Goal: Use online tool/utility: Utilize a website feature to perform a specific function

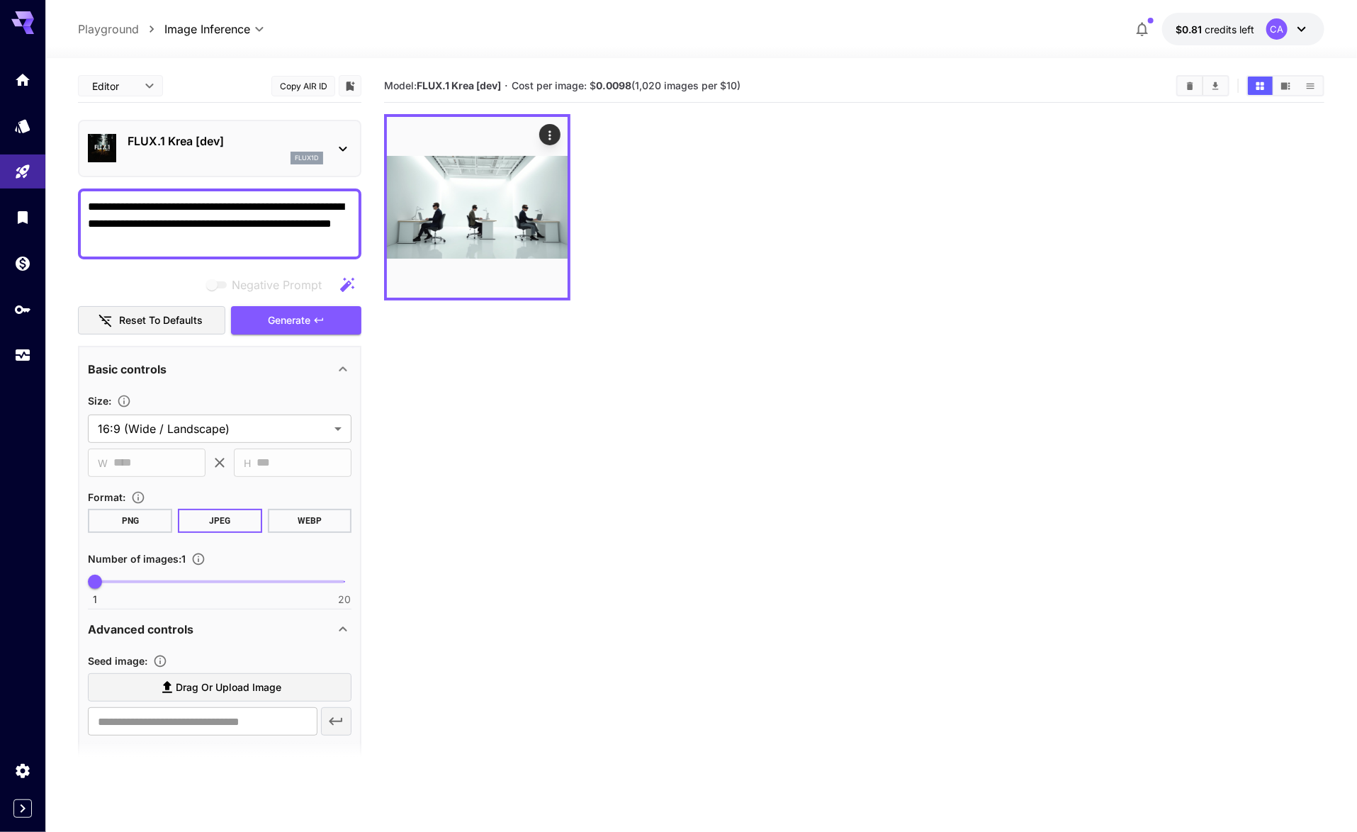
click at [215, 152] on div "flux1d" at bounding box center [226, 158] width 196 height 13
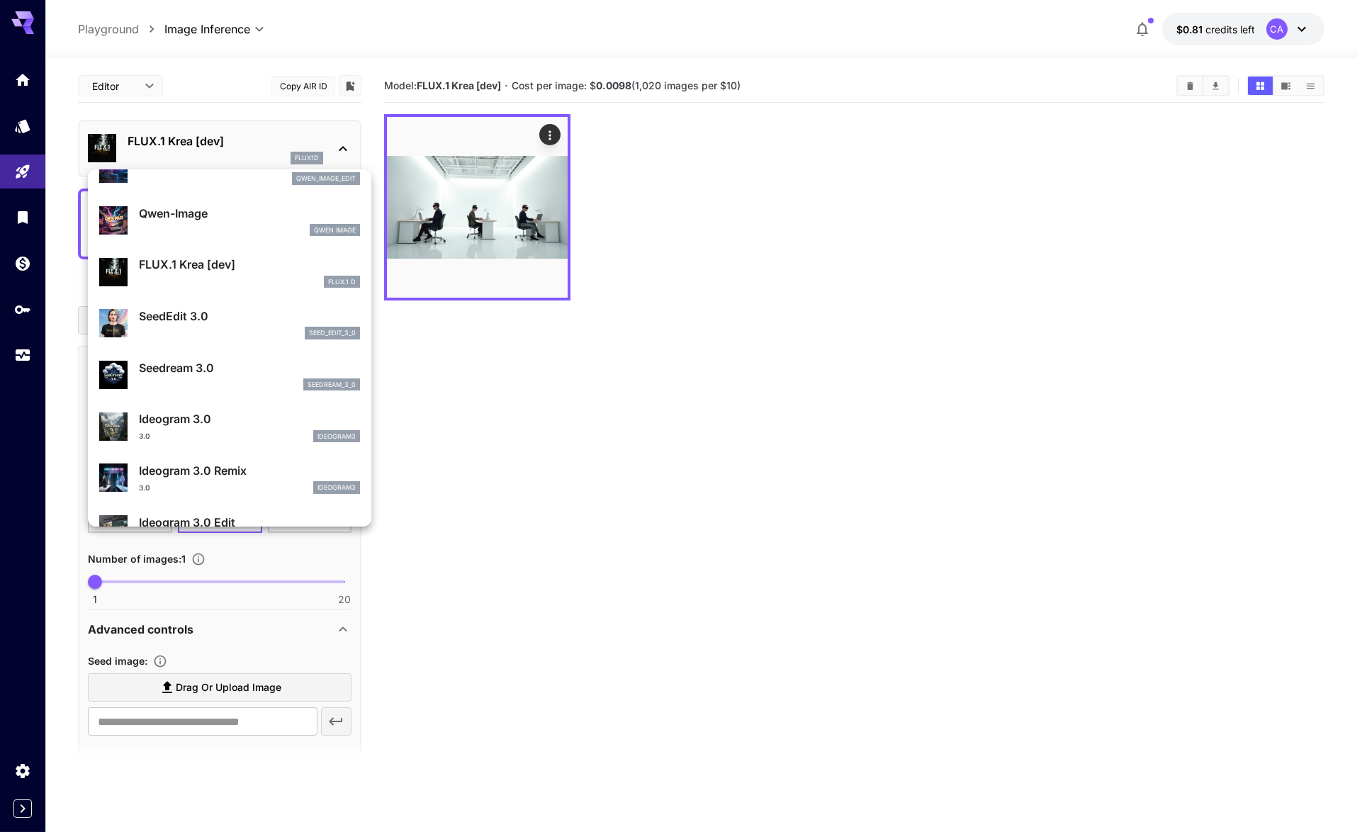
scroll to position [194, 0]
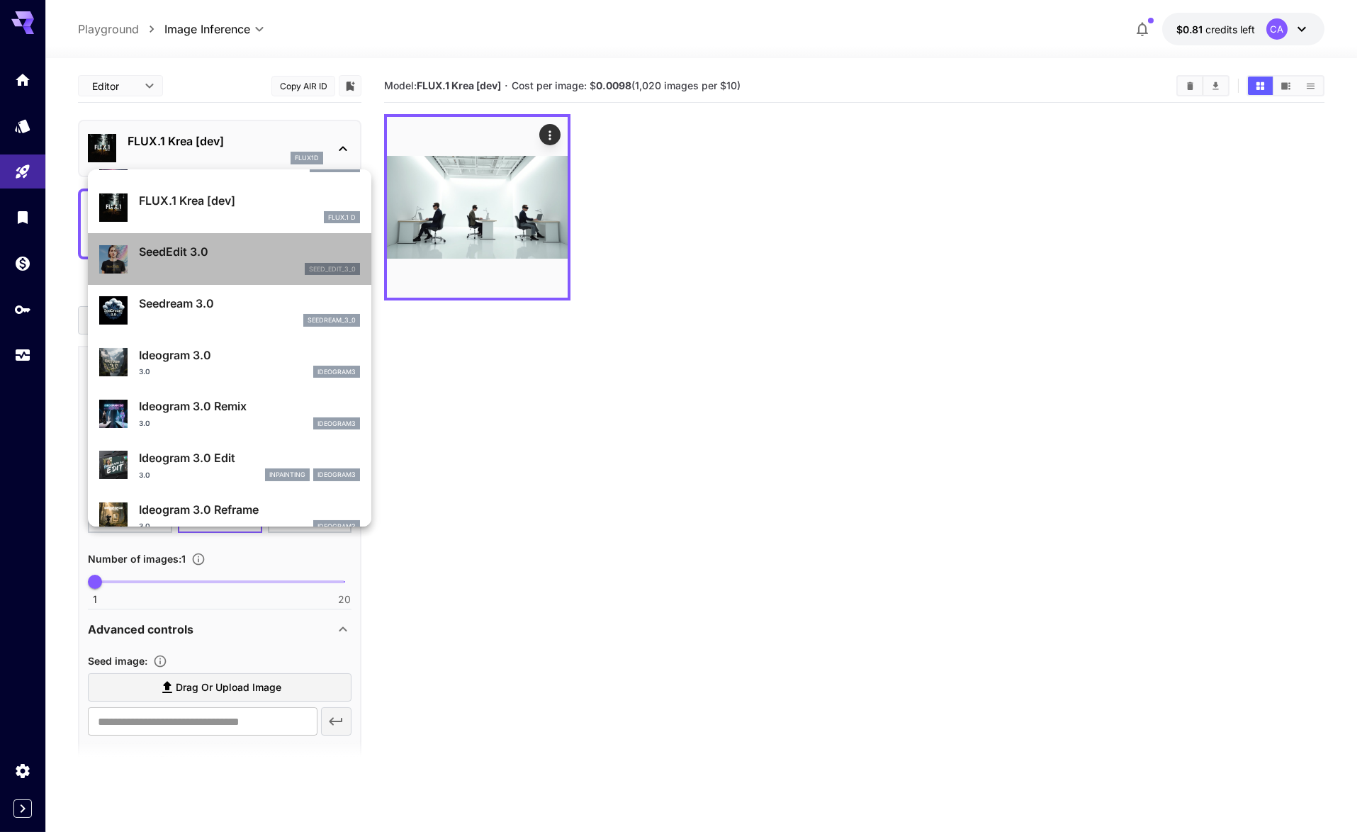
click at [291, 246] on p "SeedEdit 3.0" at bounding box center [249, 251] width 221 height 17
type input "***"
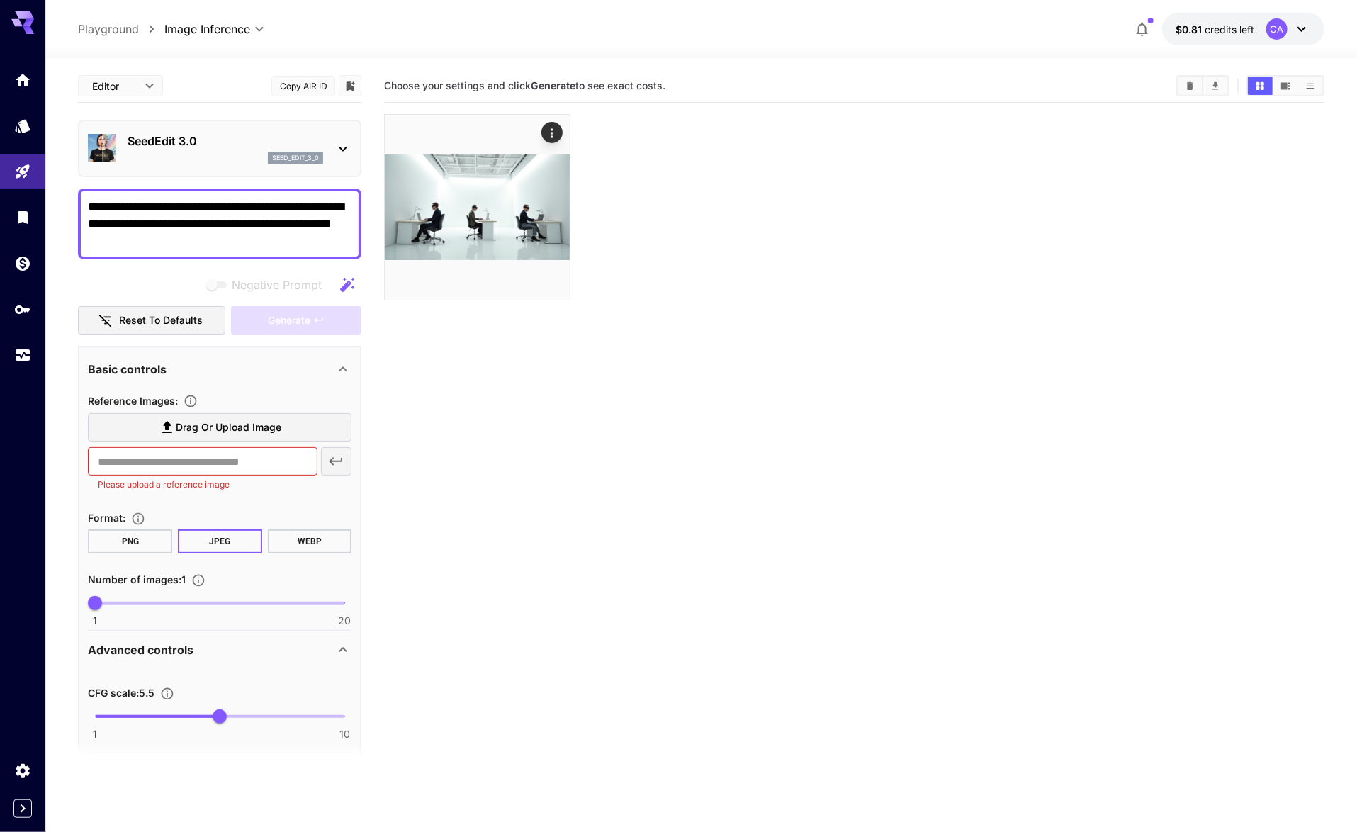
click at [269, 415] on label "Drag or upload image" at bounding box center [220, 427] width 264 height 29
click at [0, 0] on input "Drag or upload image" at bounding box center [0, 0] width 0 height 0
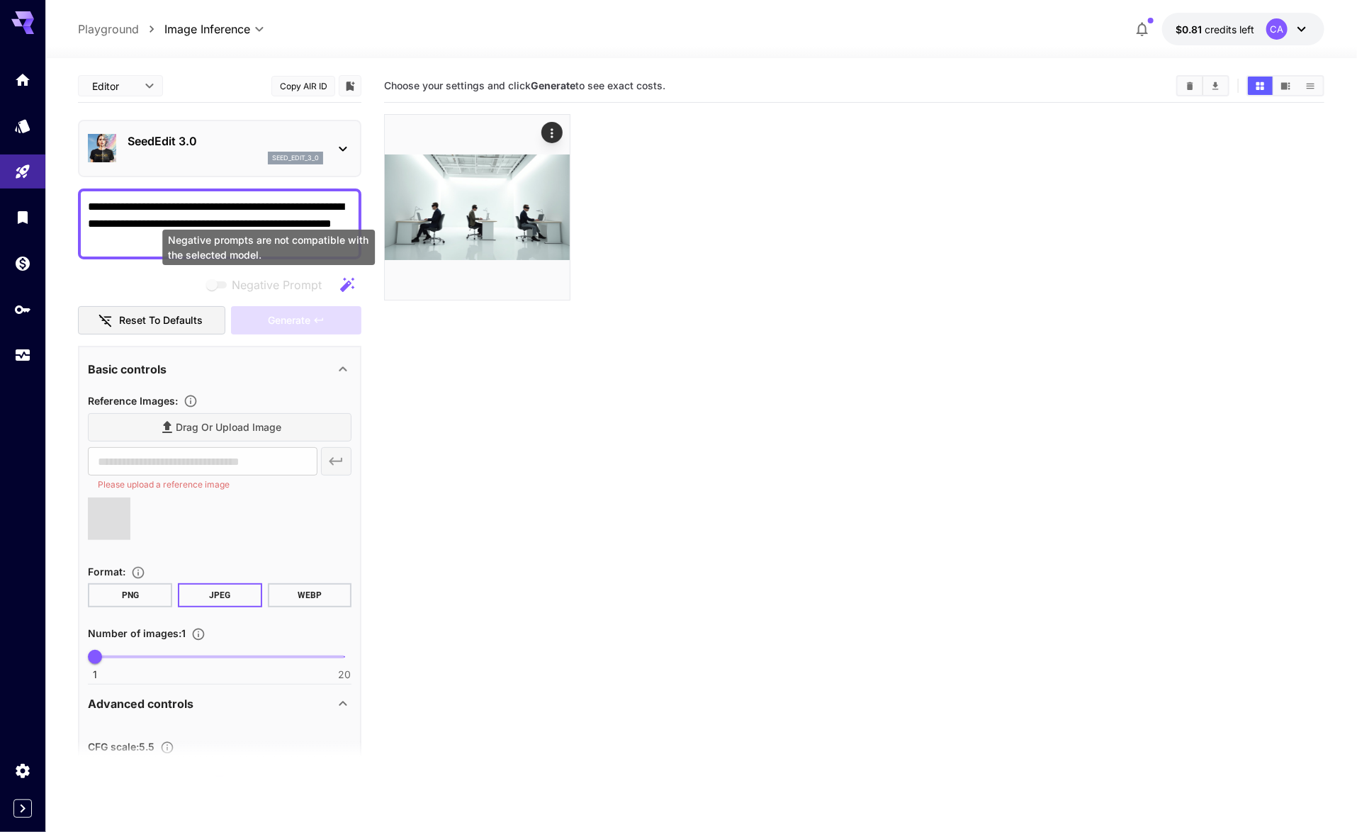
type input "**********"
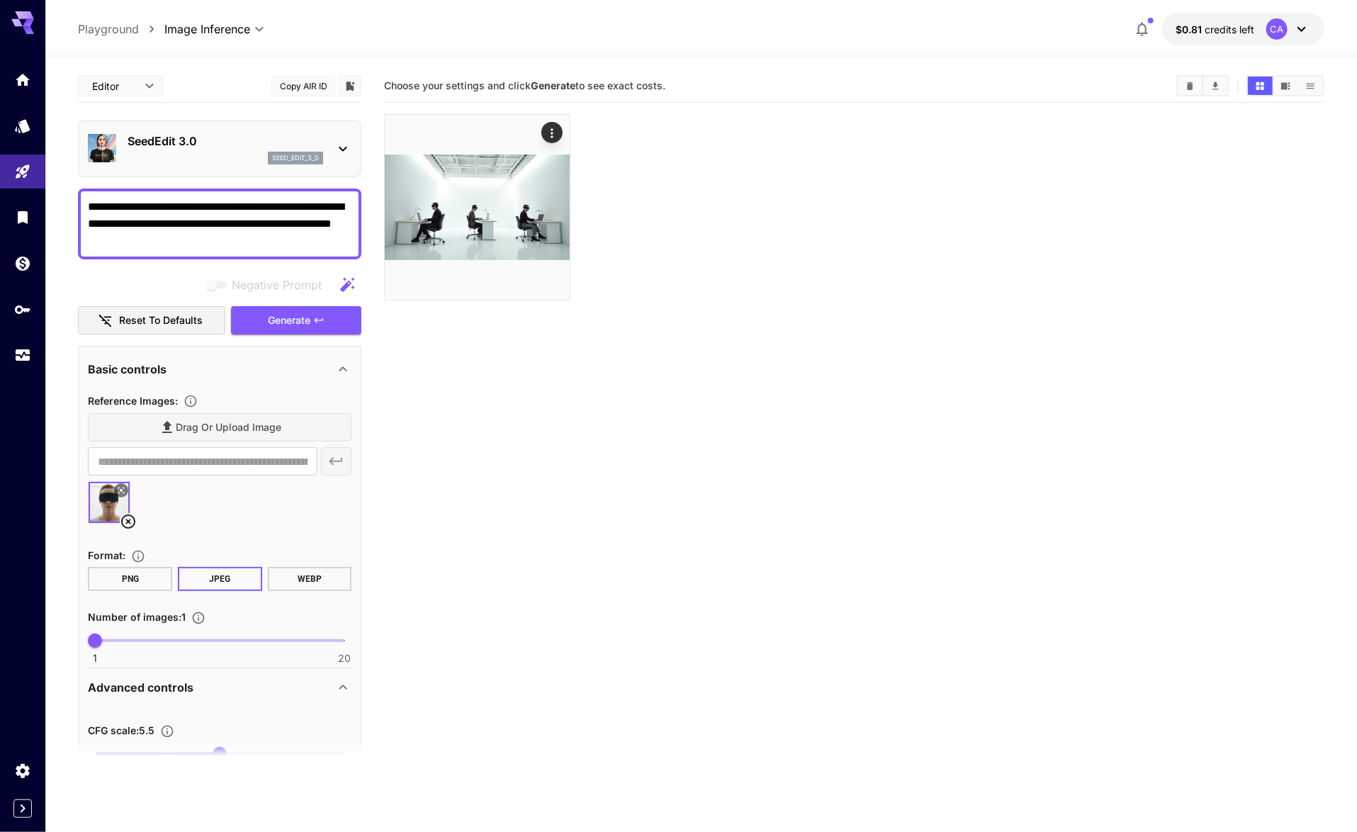
click at [222, 237] on textarea "**********" at bounding box center [220, 223] width 264 height 51
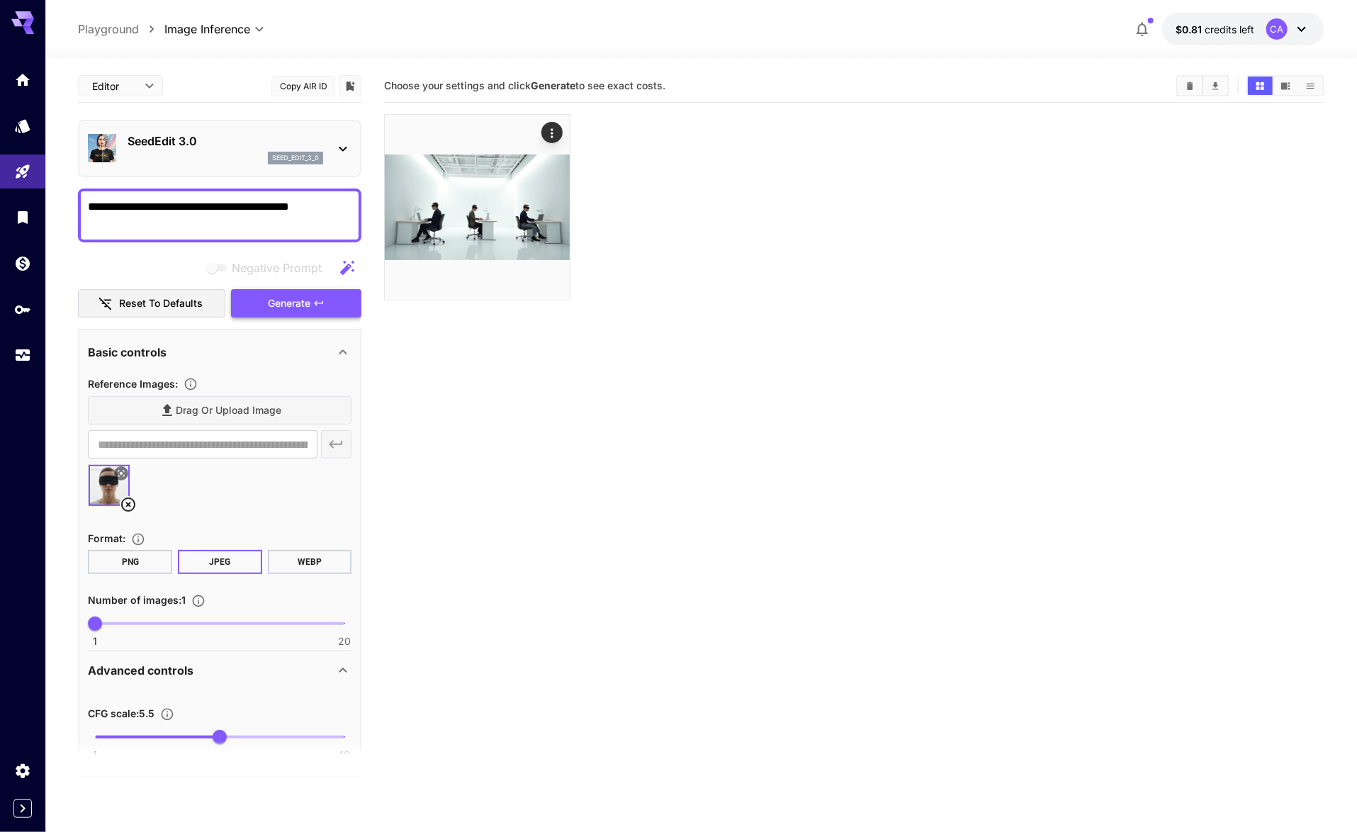
click at [316, 298] on icon "button" at bounding box center [318, 303] width 11 height 11
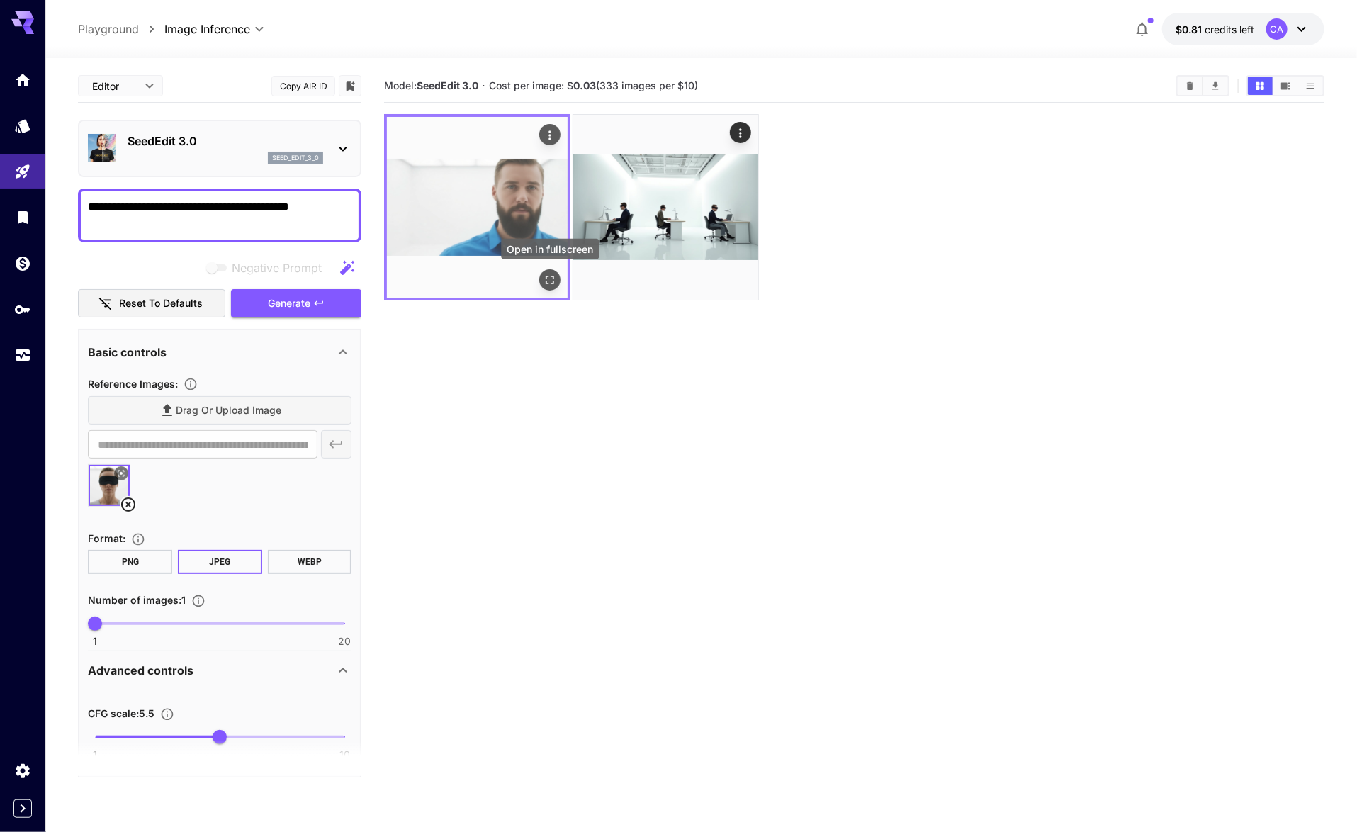
click at [551, 277] on icon "Open in fullscreen" at bounding box center [550, 280] width 14 height 14
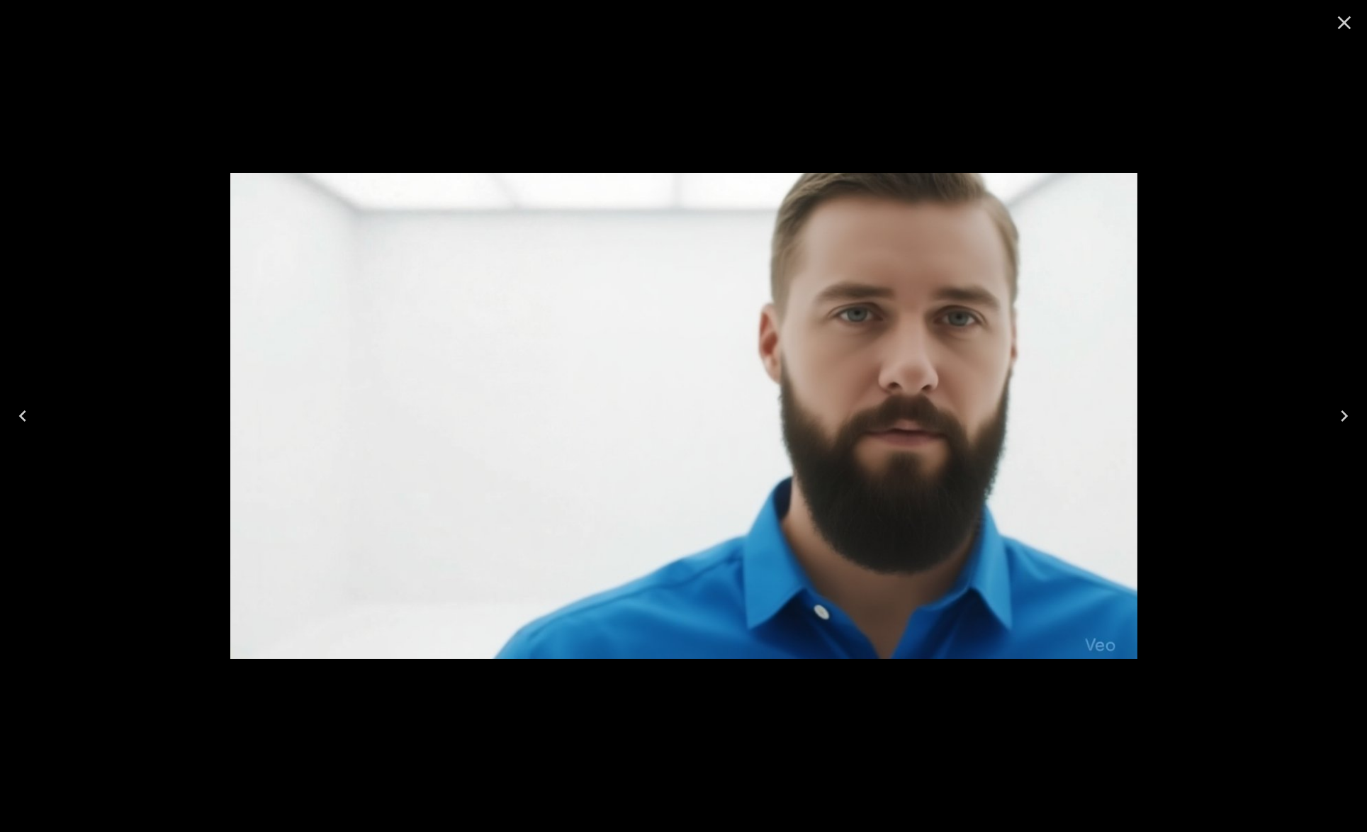
click at [1342, 23] on icon "Close" at bounding box center [1344, 22] width 13 height 13
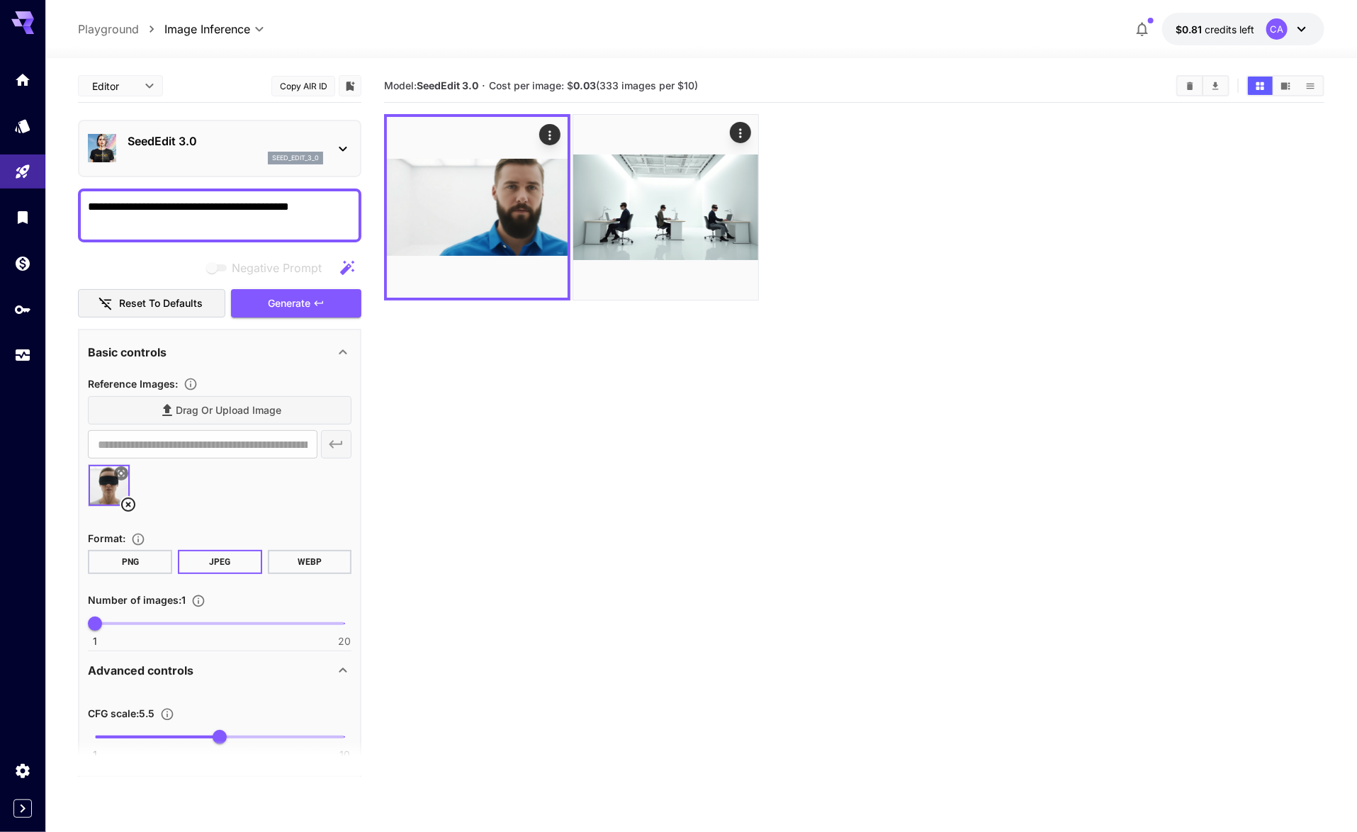
click at [126, 206] on textarea "**********" at bounding box center [220, 215] width 264 height 34
drag, startPoint x: 350, startPoint y: 208, endPoint x: 286, endPoint y: 208, distance: 63.8
click at [286, 208] on textarea "**********" at bounding box center [220, 215] width 264 height 34
click at [259, 219] on textarea "**********" at bounding box center [220, 215] width 264 height 34
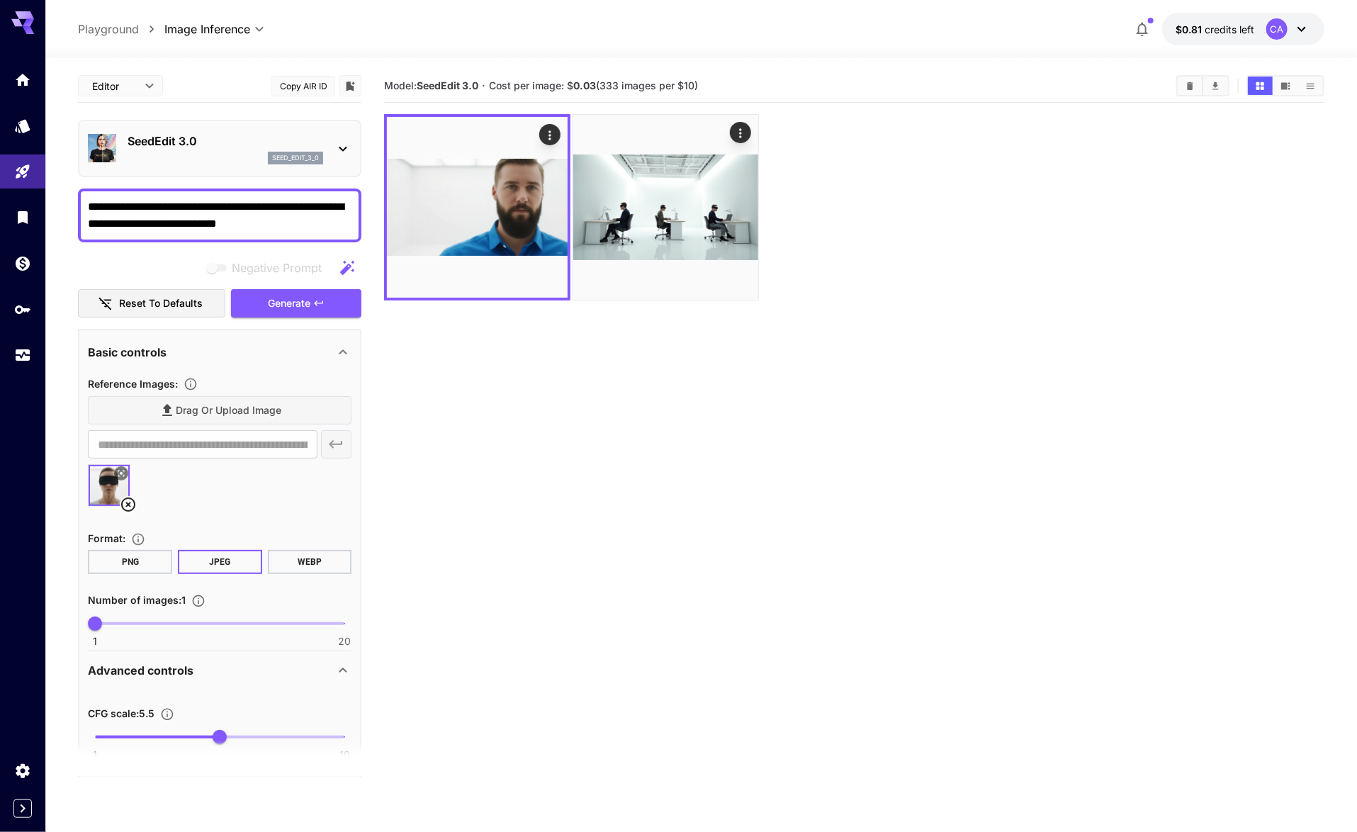
click at [259, 219] on textarea "**********" at bounding box center [220, 215] width 264 height 34
click at [355, 262] on icon "button" at bounding box center [347, 267] width 17 height 17
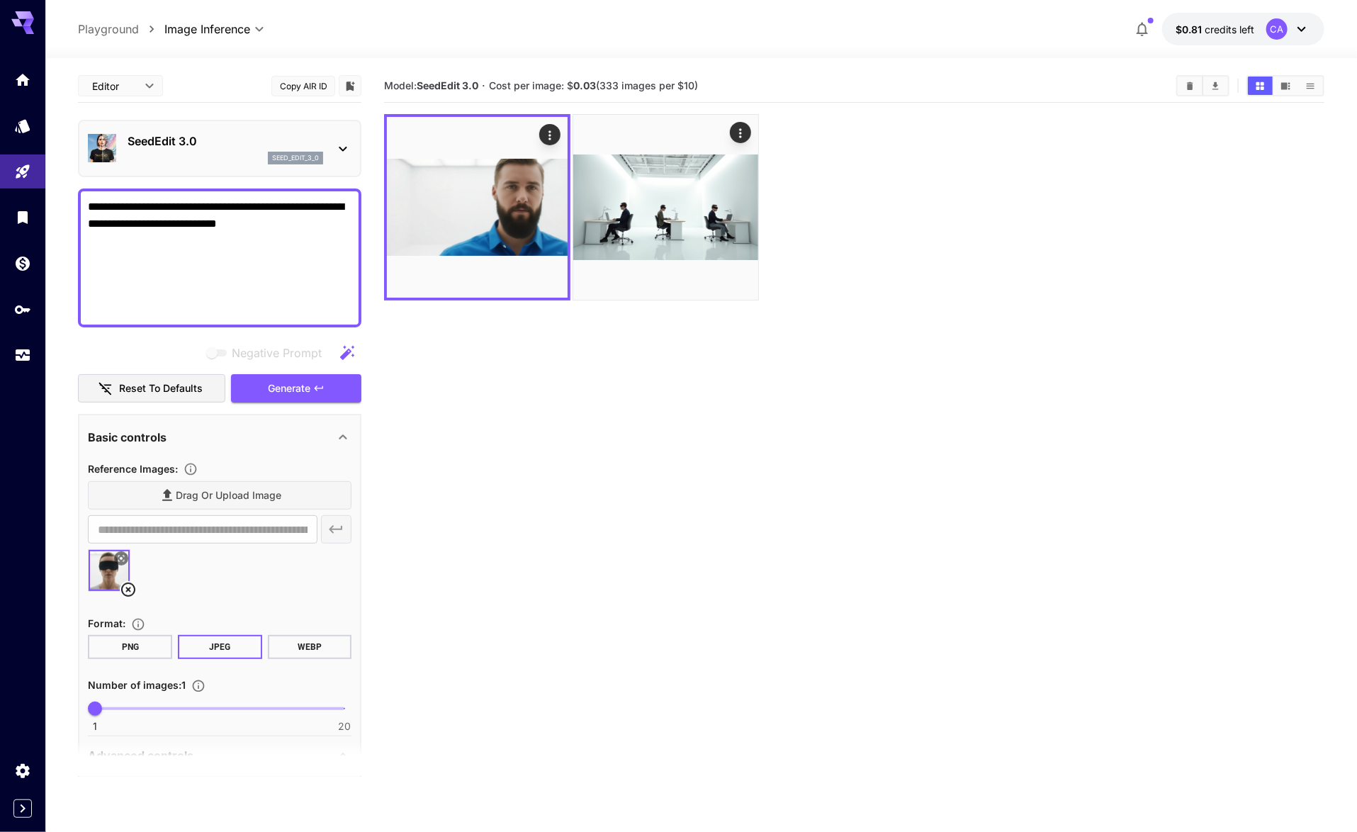
click at [274, 308] on textarea "**********" at bounding box center [220, 257] width 264 height 119
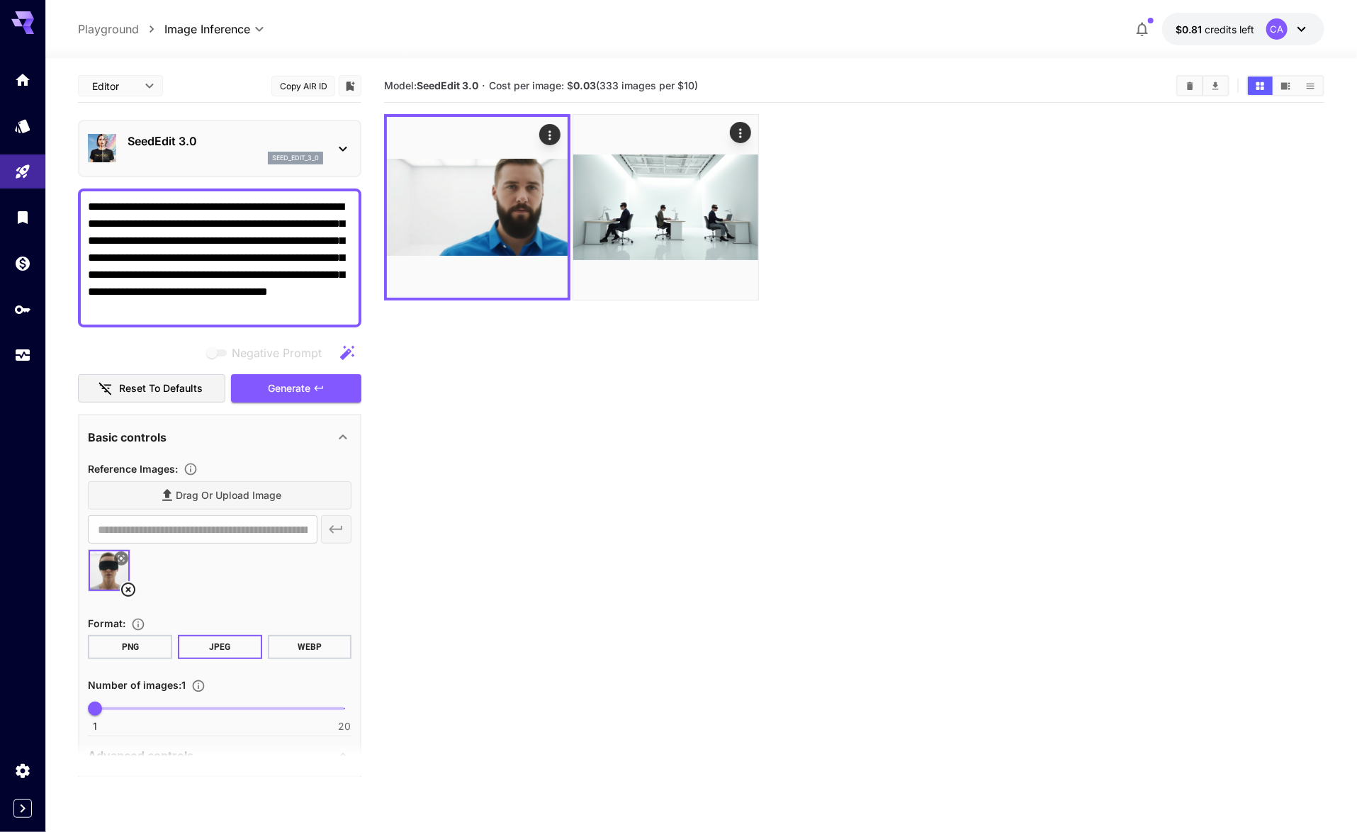
paste textarea
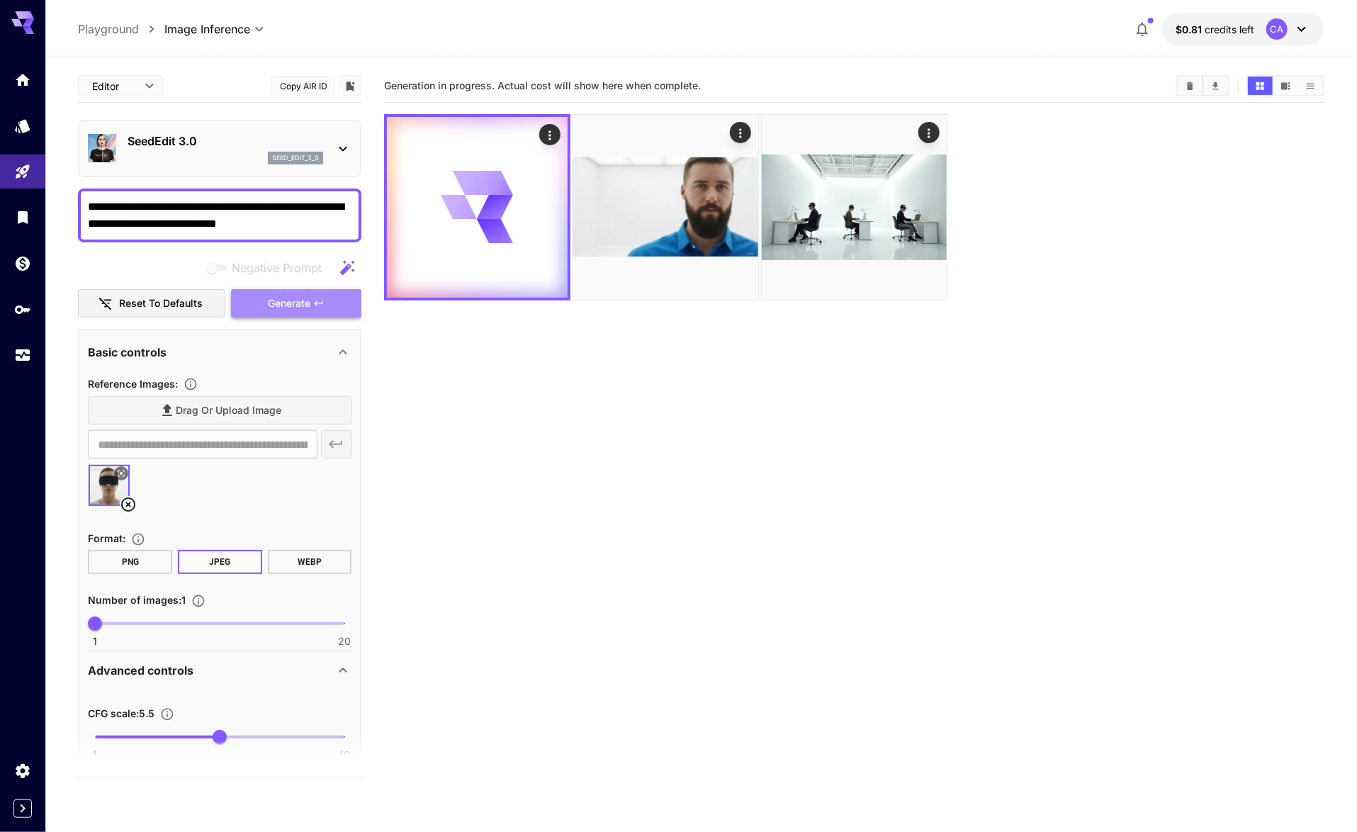
click at [315, 307] on icon "button" at bounding box center [318, 303] width 11 height 11
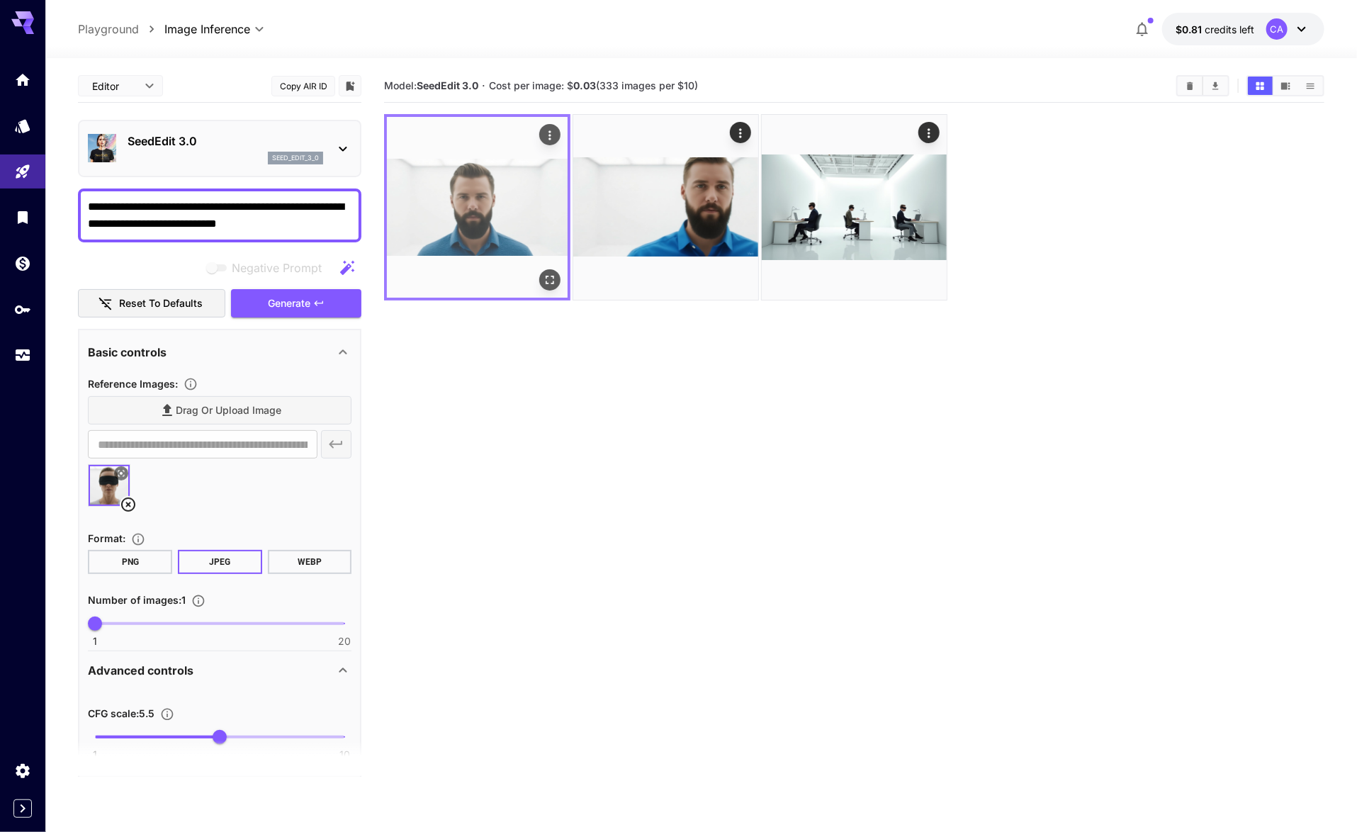
click at [461, 199] on img at bounding box center [477, 207] width 181 height 181
click at [554, 281] on icon "Open in fullscreen" at bounding box center [550, 280] width 14 height 14
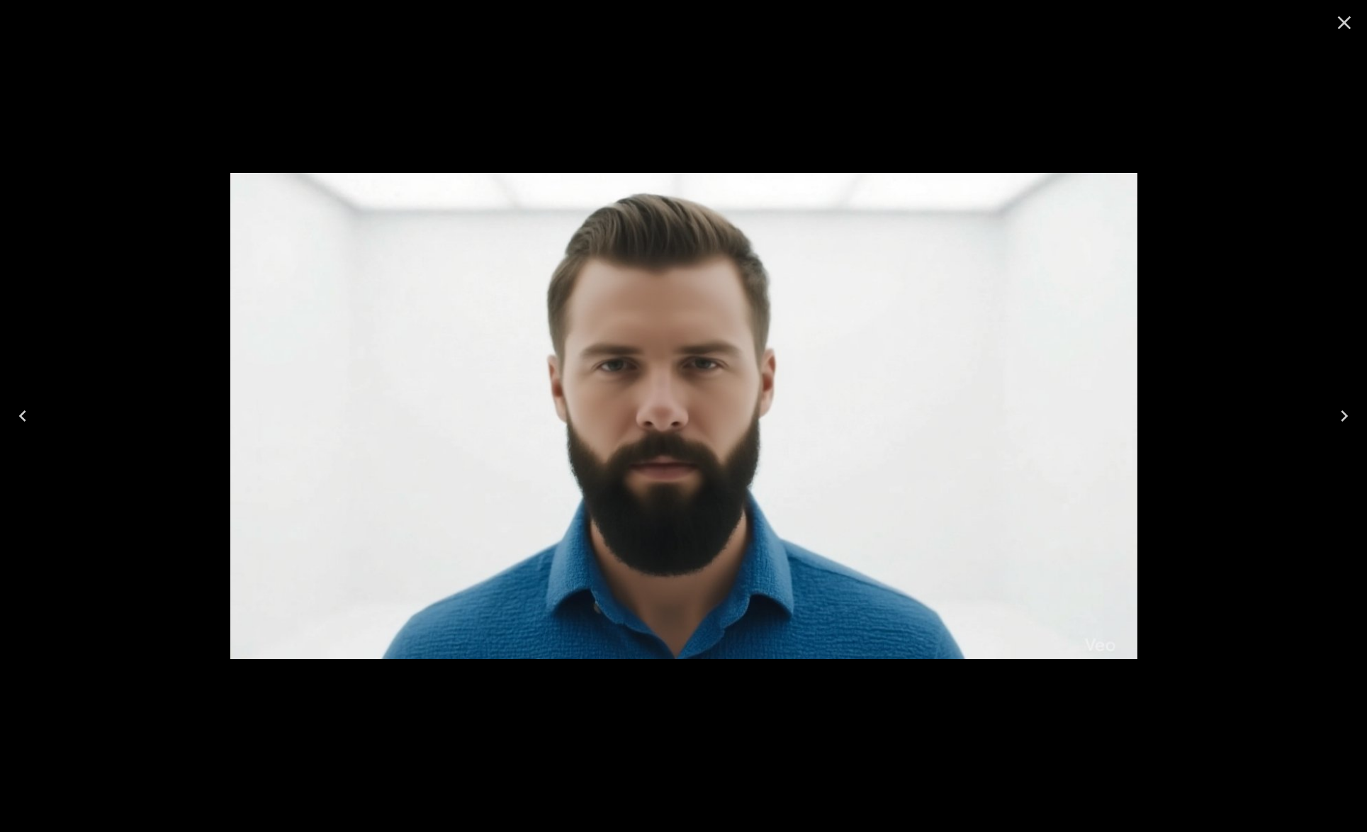
click at [1346, 25] on icon "Close" at bounding box center [1344, 22] width 13 height 13
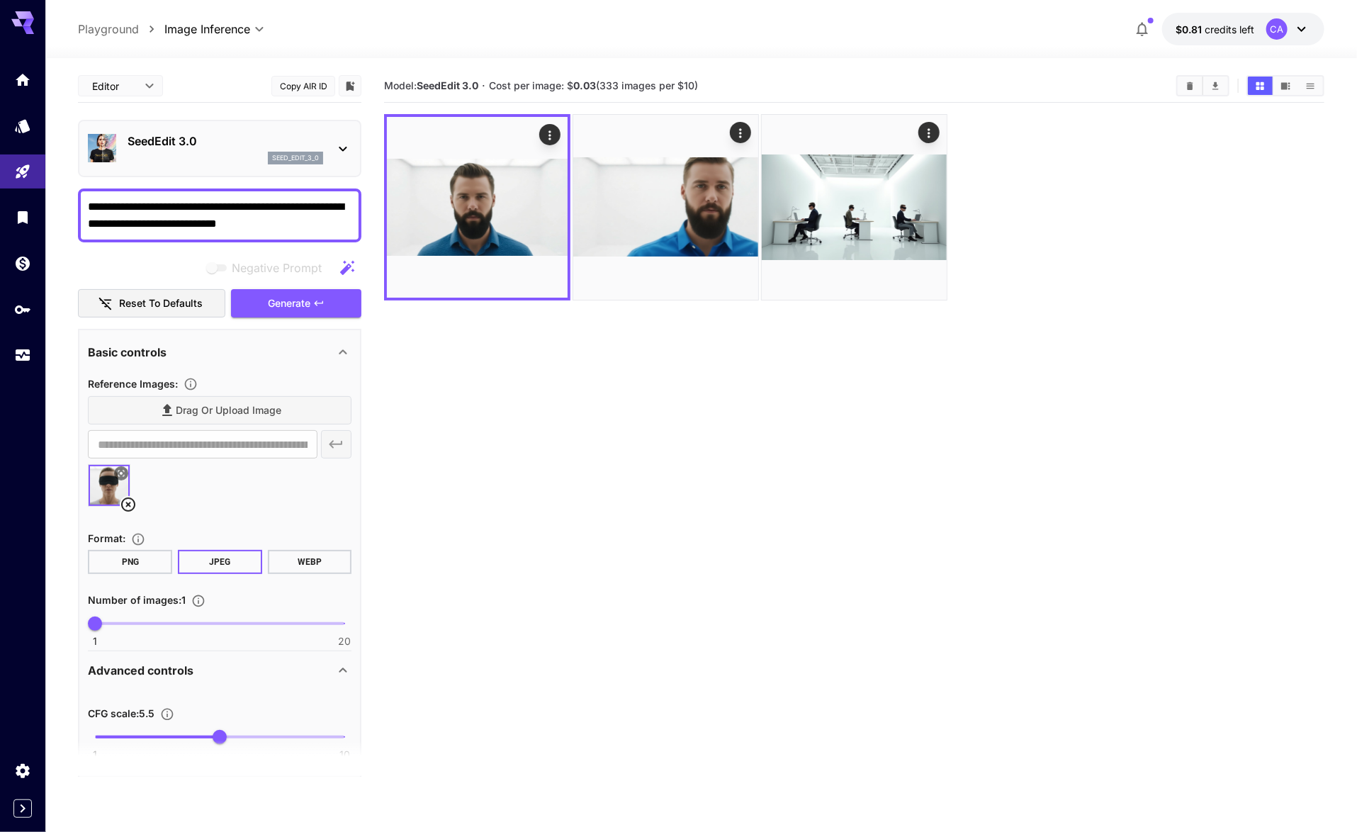
click at [276, 140] on p "SeedEdit 3.0" at bounding box center [226, 141] width 196 height 17
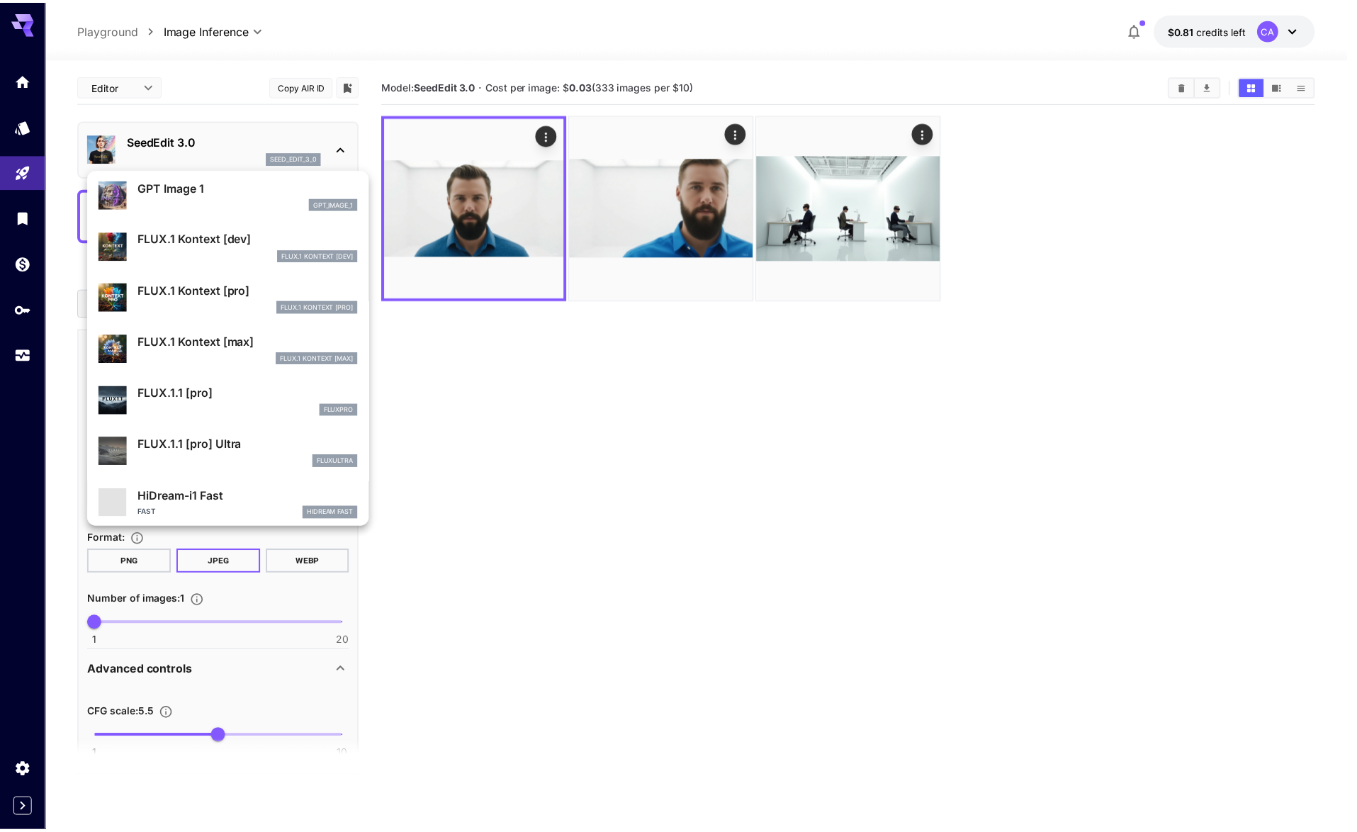
scroll to position [776, 0]
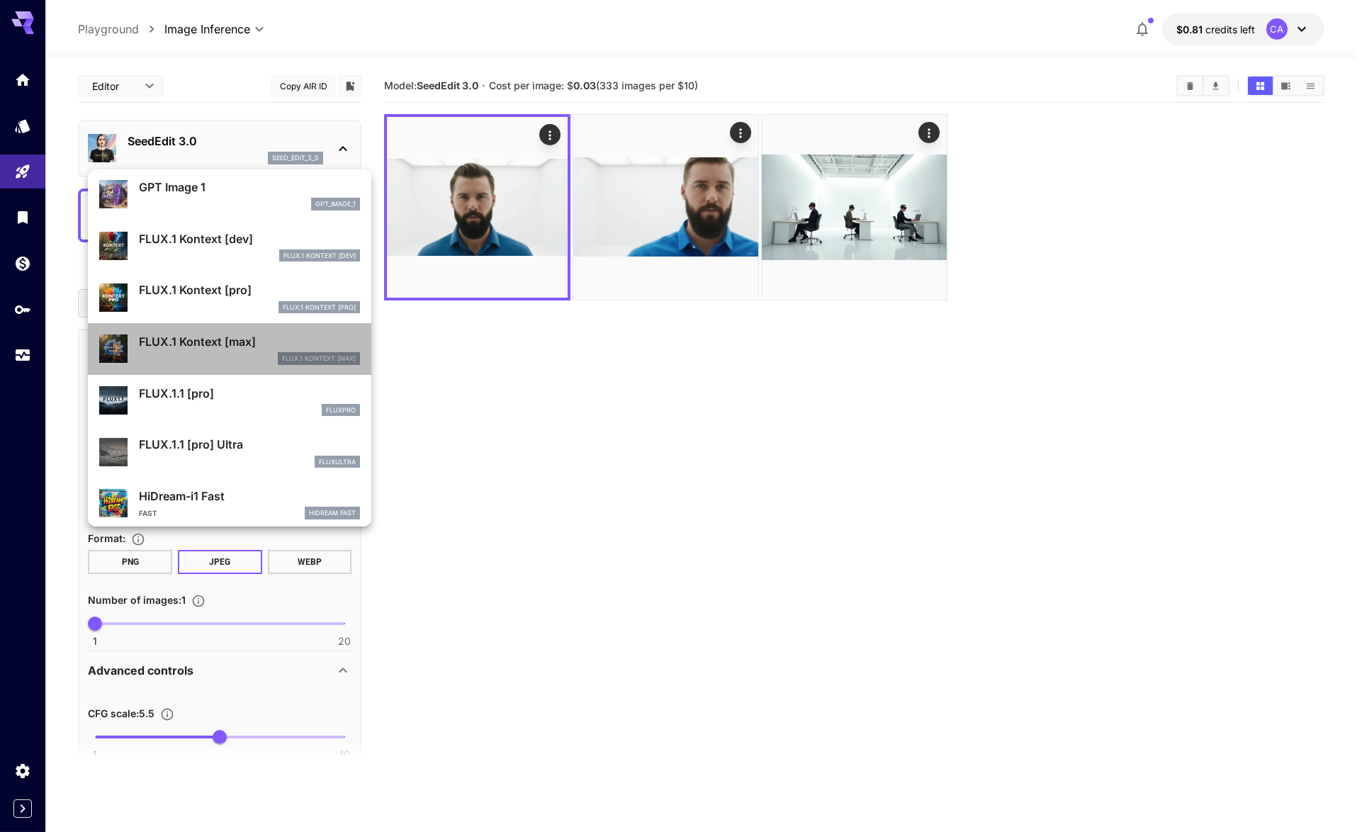
click at [239, 359] on div "FLUX.1 Kontext [max]" at bounding box center [249, 358] width 221 height 13
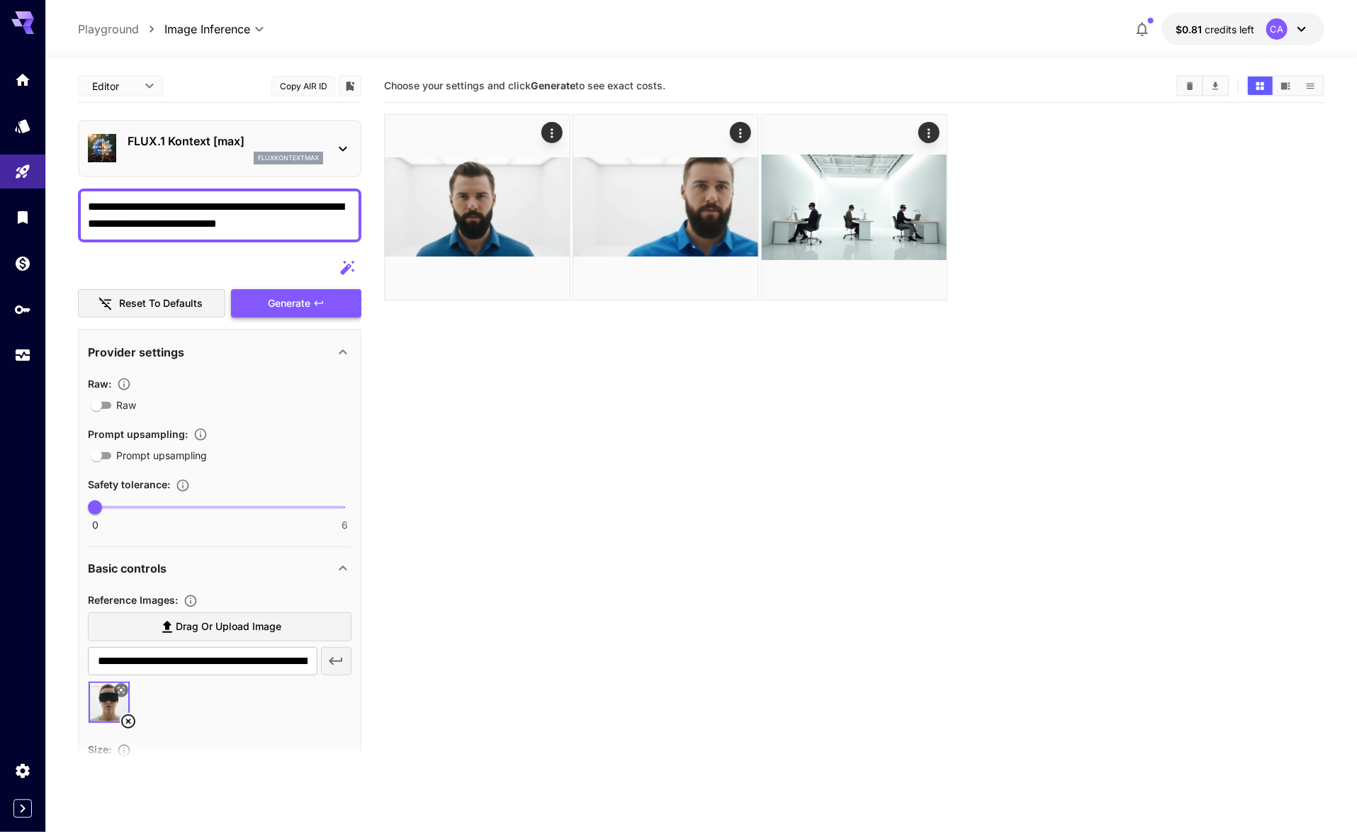
click at [288, 310] on span "Generate" at bounding box center [289, 304] width 43 height 18
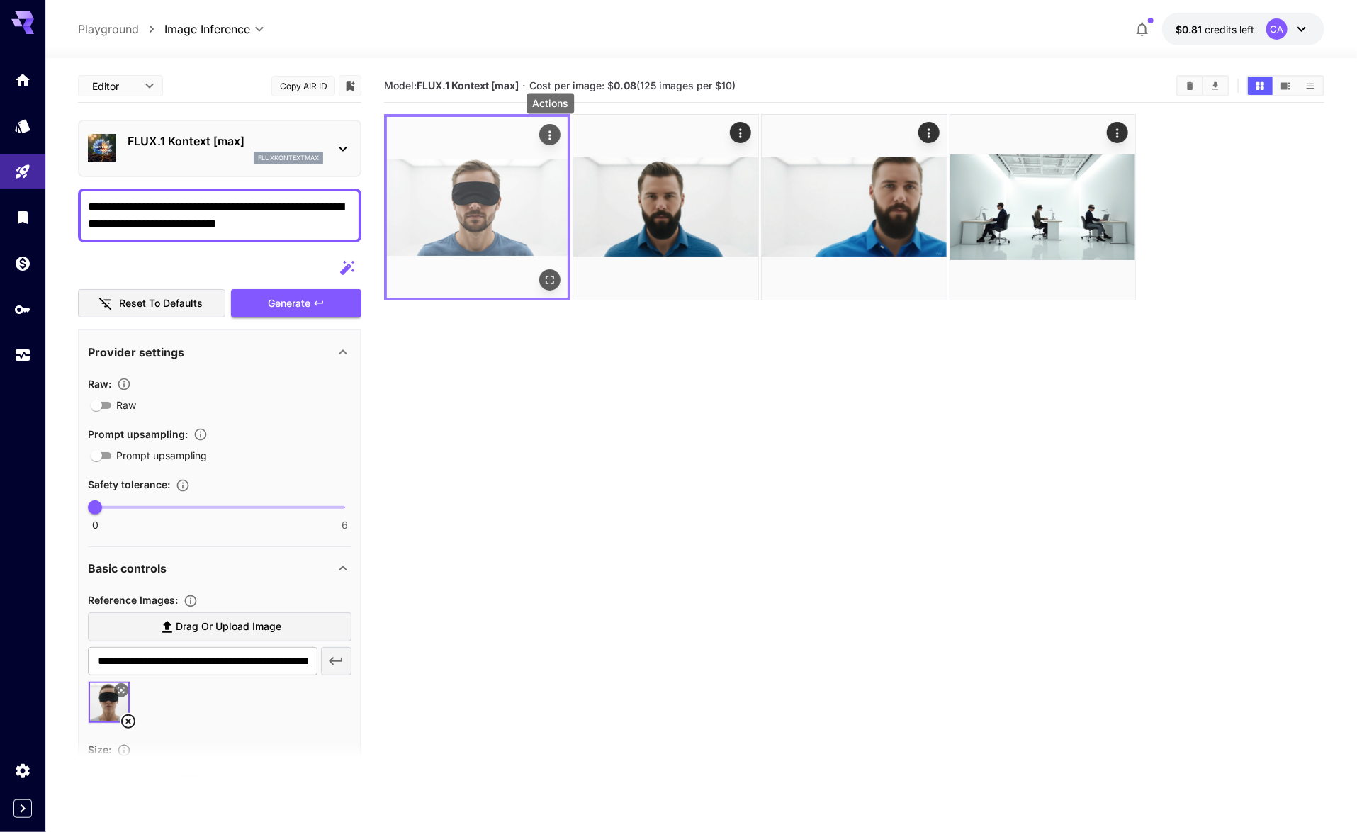
click at [549, 135] on icon "Actions" at bounding box center [550, 135] width 14 height 14
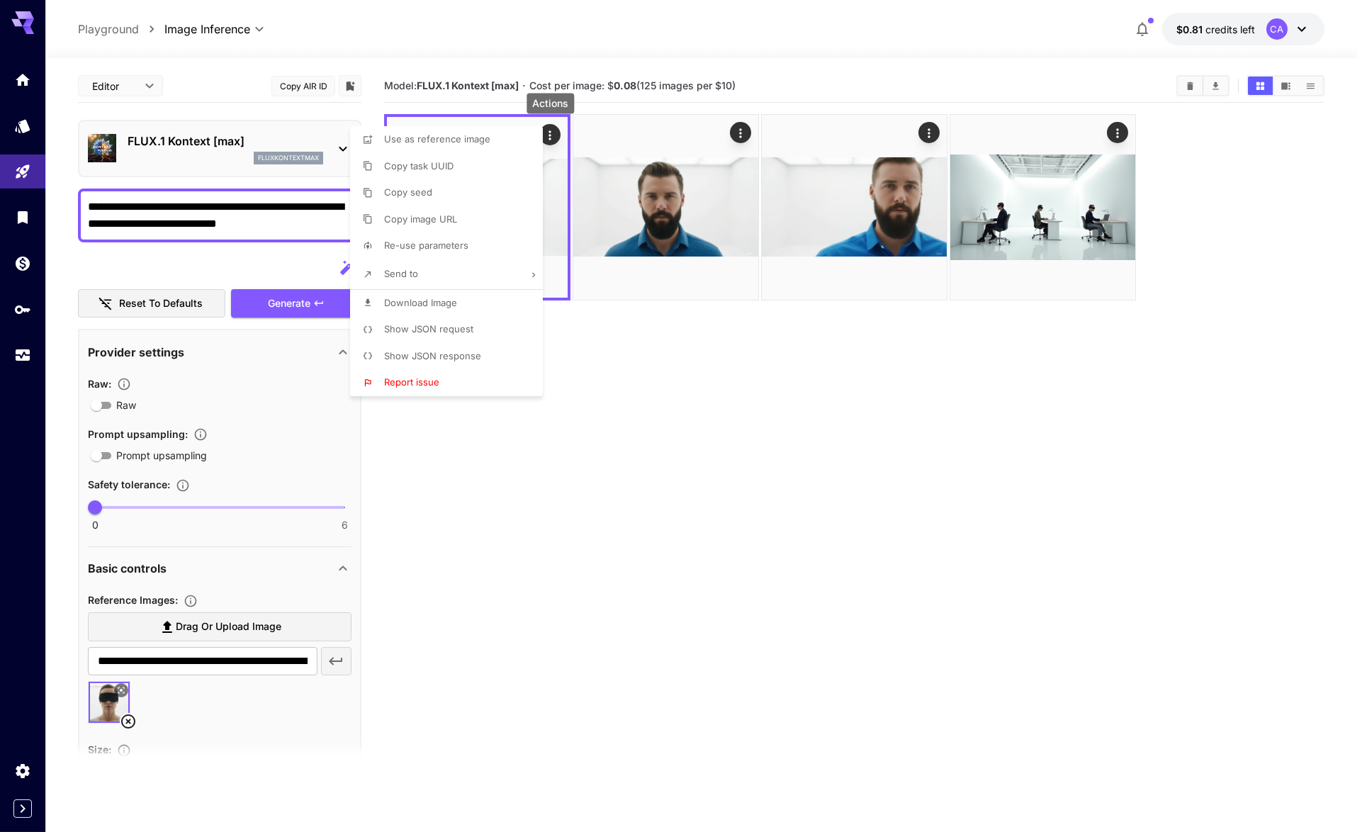
click at [399, 301] on span "Download Image" at bounding box center [420, 302] width 73 height 11
click at [569, 403] on div at bounding box center [683, 416] width 1367 height 832
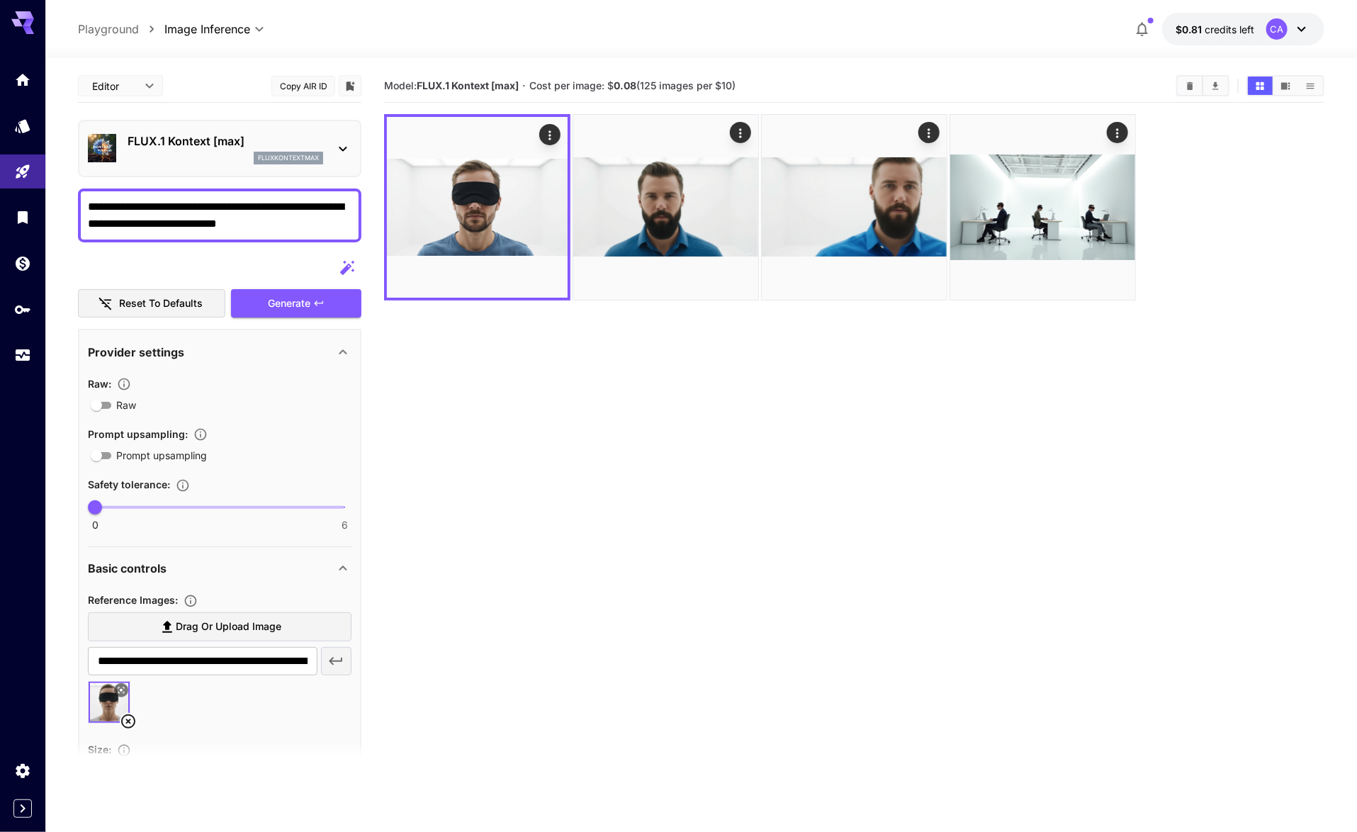
drag, startPoint x: 255, startPoint y: 204, endPoint x: 351, endPoint y: 216, distance: 96.5
click at [351, 216] on textarea "**********" at bounding box center [220, 215] width 264 height 34
type textarea "**********"
click at [167, 506] on span at bounding box center [220, 507] width 250 height 3
type input "*"
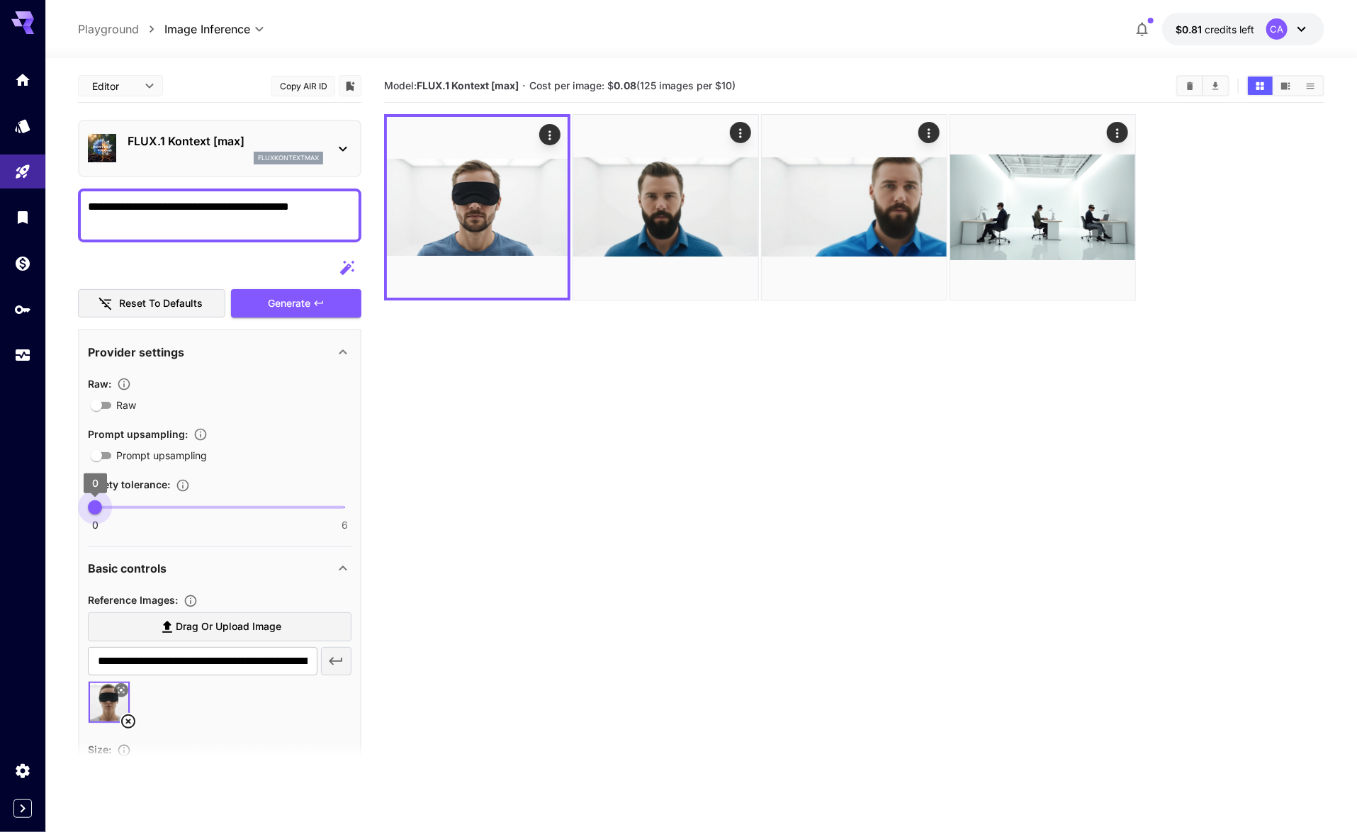
drag, startPoint x: 183, startPoint y: 513, endPoint x: 83, endPoint y: 515, distance: 100.0
click at [88, 515] on span "0" at bounding box center [95, 507] width 14 height 14
click at [301, 306] on span "Generate" at bounding box center [289, 304] width 43 height 18
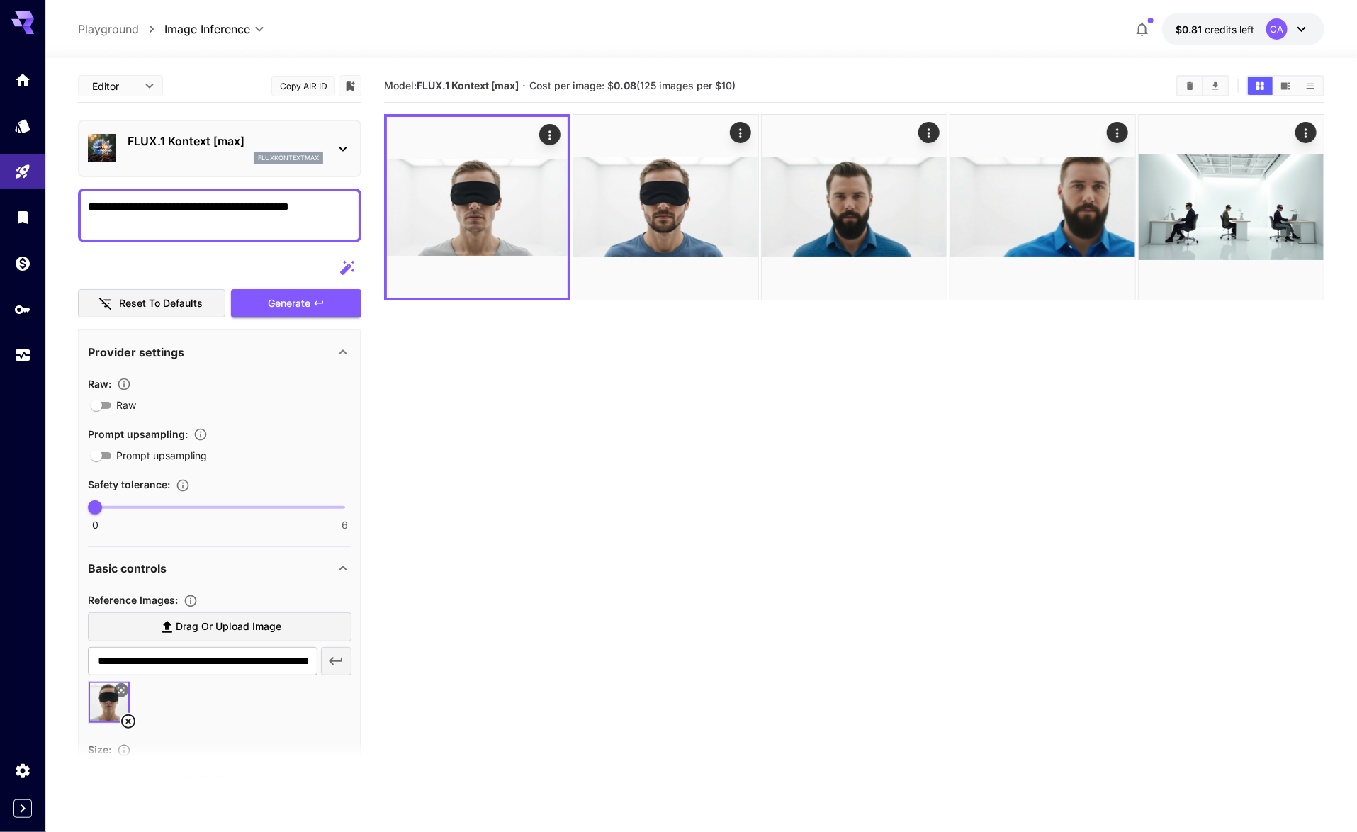
click at [343, 210] on textarea "**********" at bounding box center [220, 215] width 264 height 34
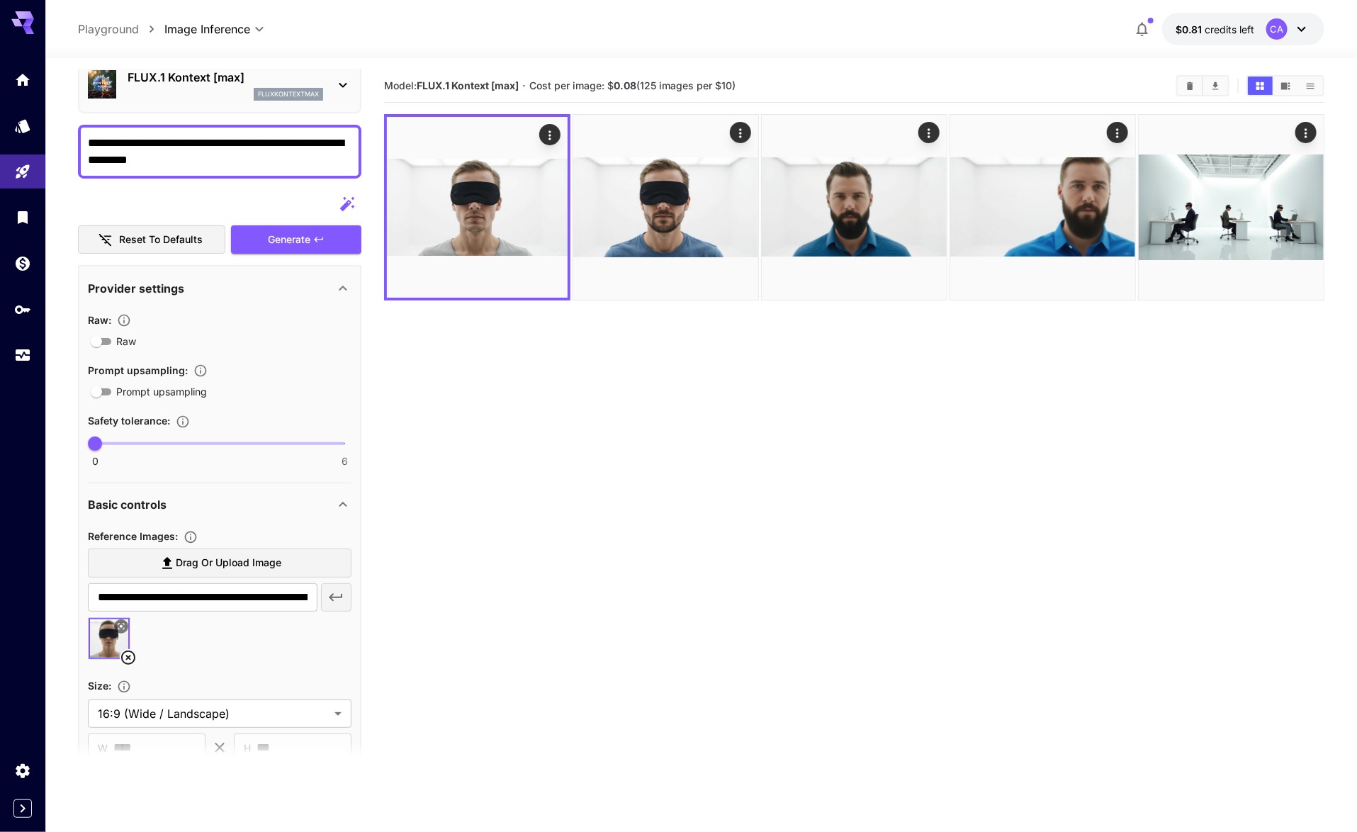
scroll to position [257, 0]
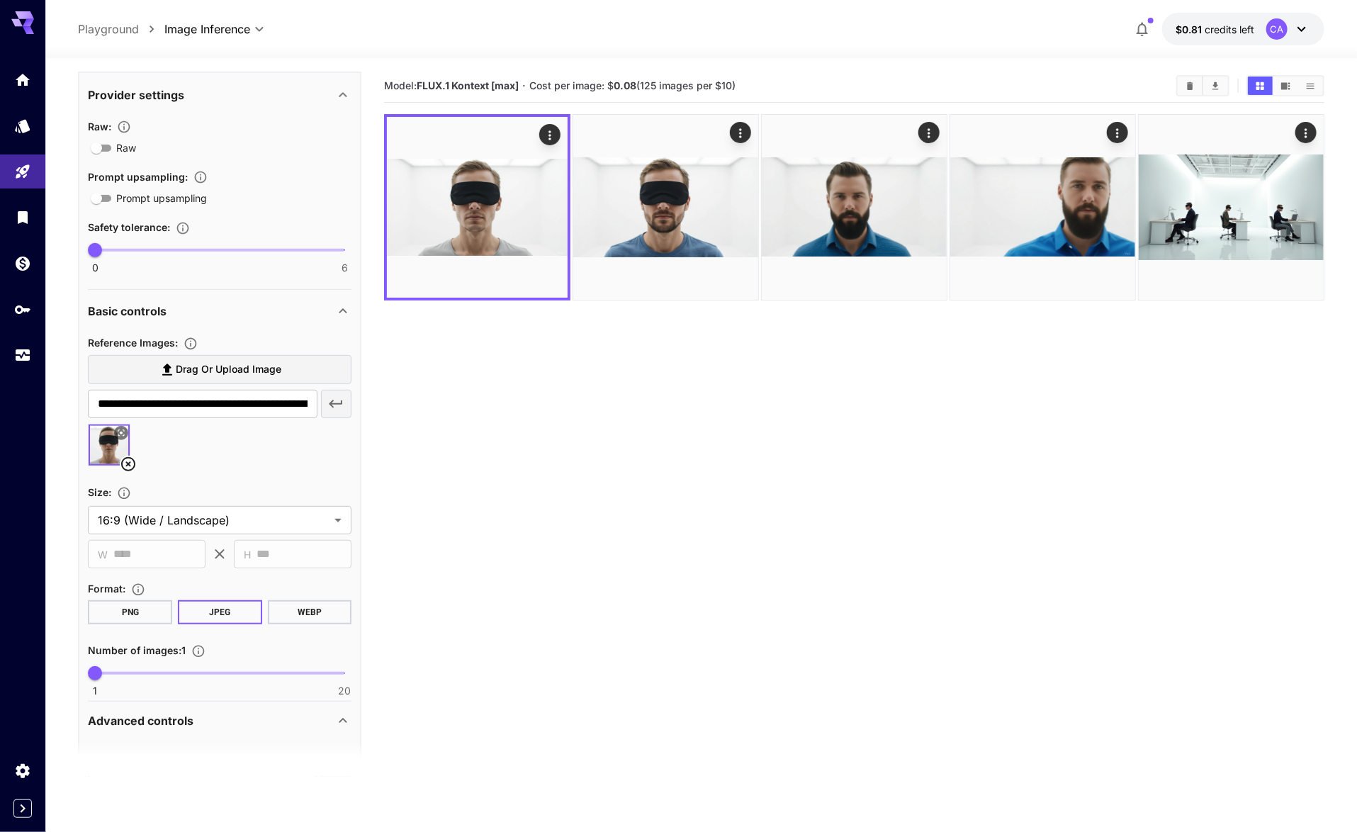
type textarea "**********"
click at [192, 666] on span "1 20 1" at bounding box center [220, 673] width 250 height 21
type input "*"
drag, startPoint x: 187, startPoint y: 668, endPoint x: 142, endPoint y: 676, distance: 45.3
click at [142, 676] on span "5" at bounding box center [147, 673] width 14 height 14
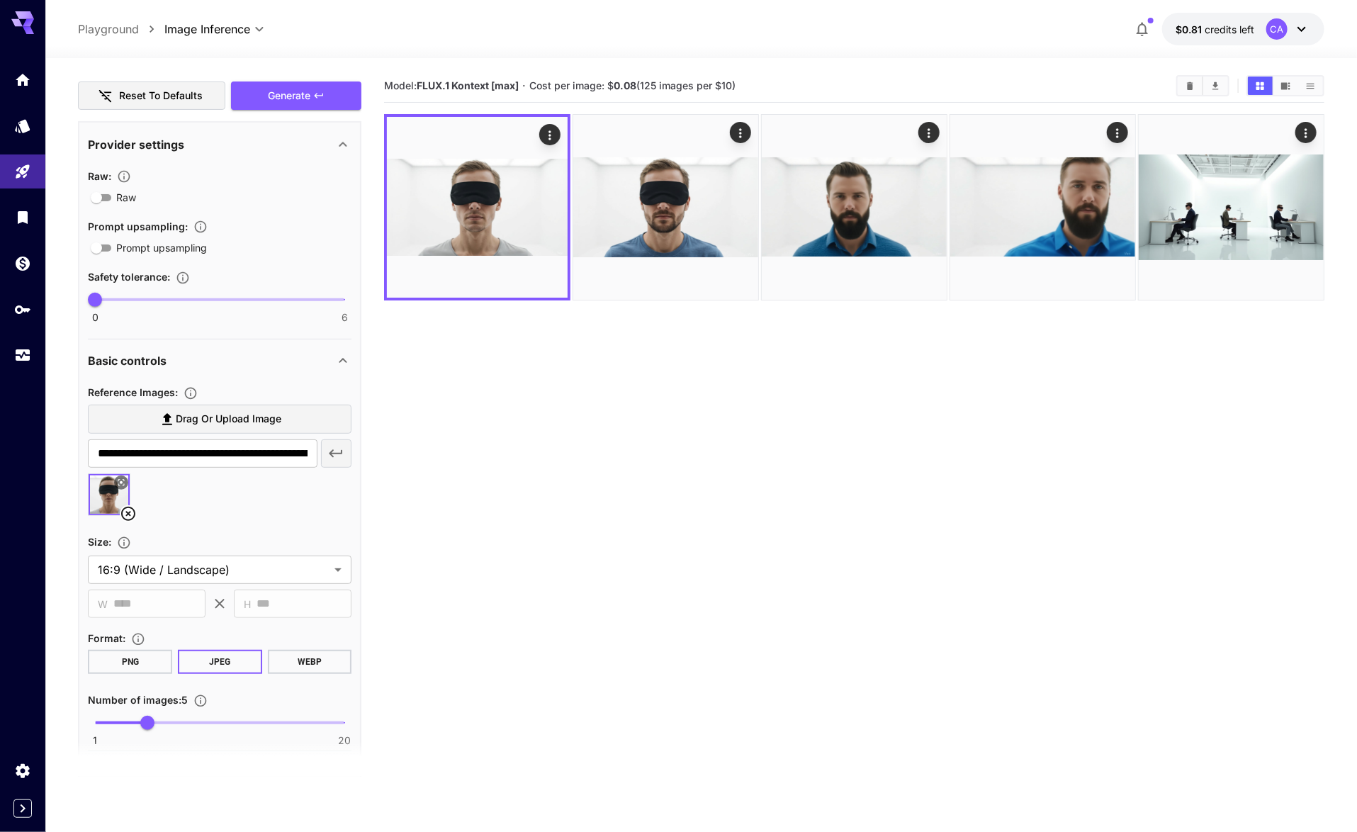
scroll to position [178, 0]
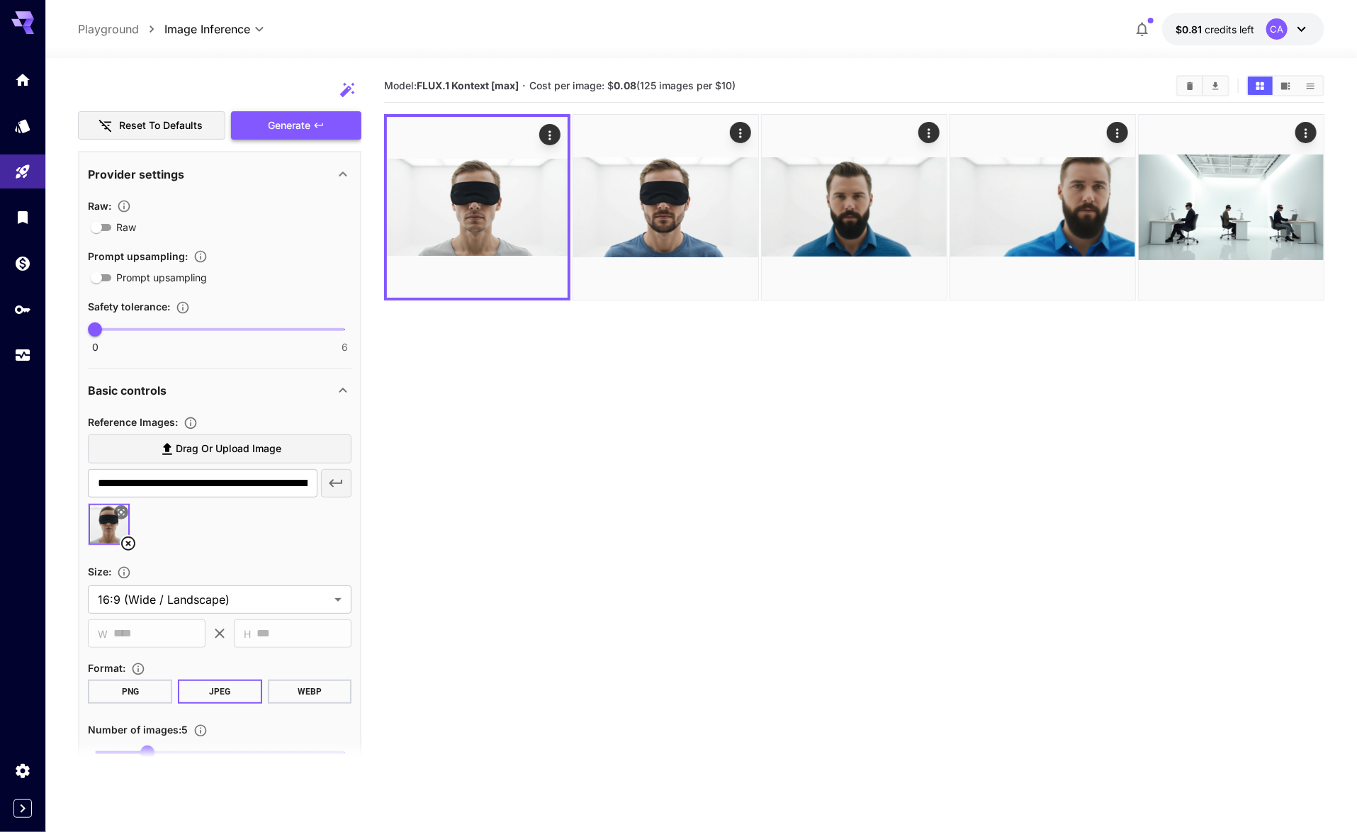
click at [284, 125] on span "Generate" at bounding box center [289, 126] width 43 height 18
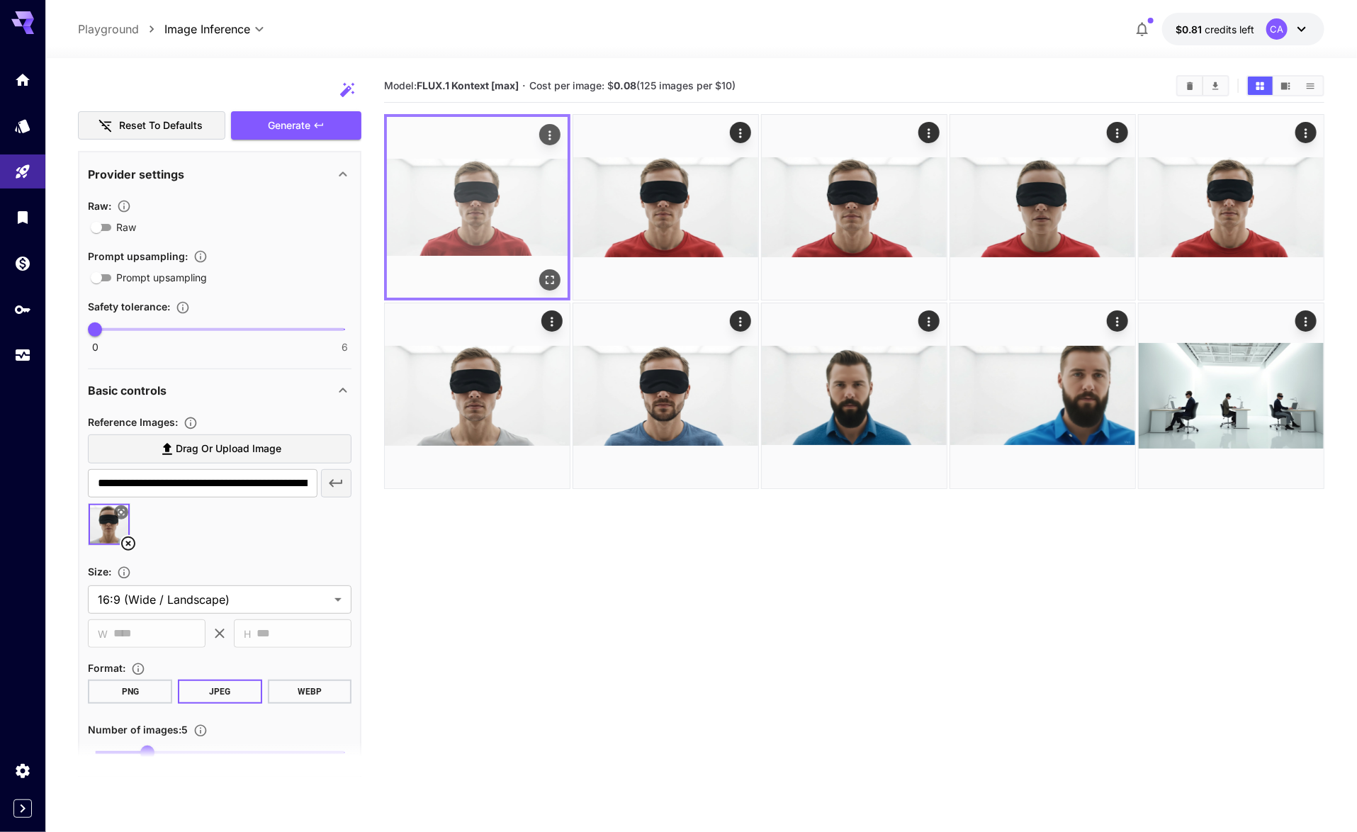
click at [547, 130] on icon "Actions" at bounding box center [550, 135] width 14 height 14
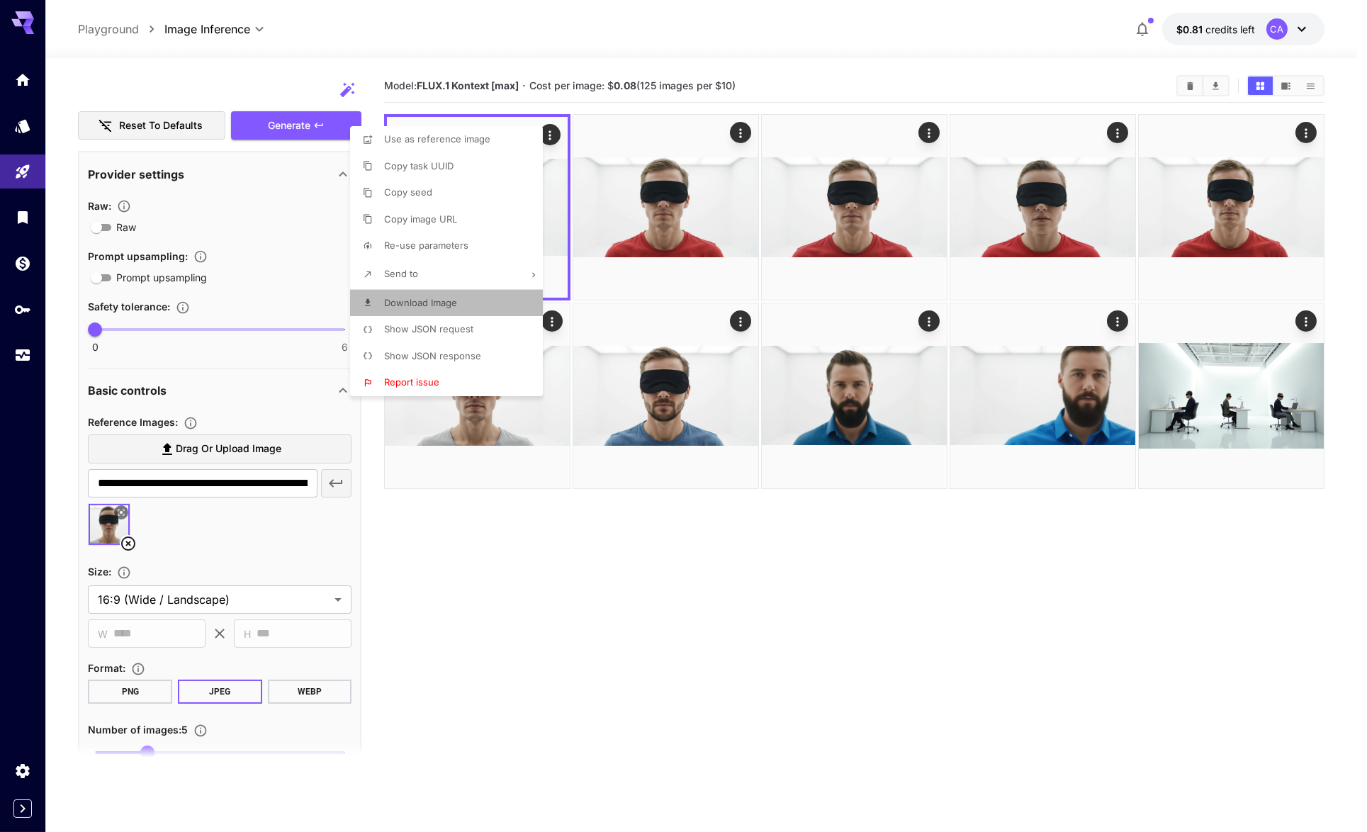
click at [479, 310] on li "Download Image" at bounding box center [450, 303] width 201 height 27
click at [730, 419] on div at bounding box center [683, 416] width 1367 height 832
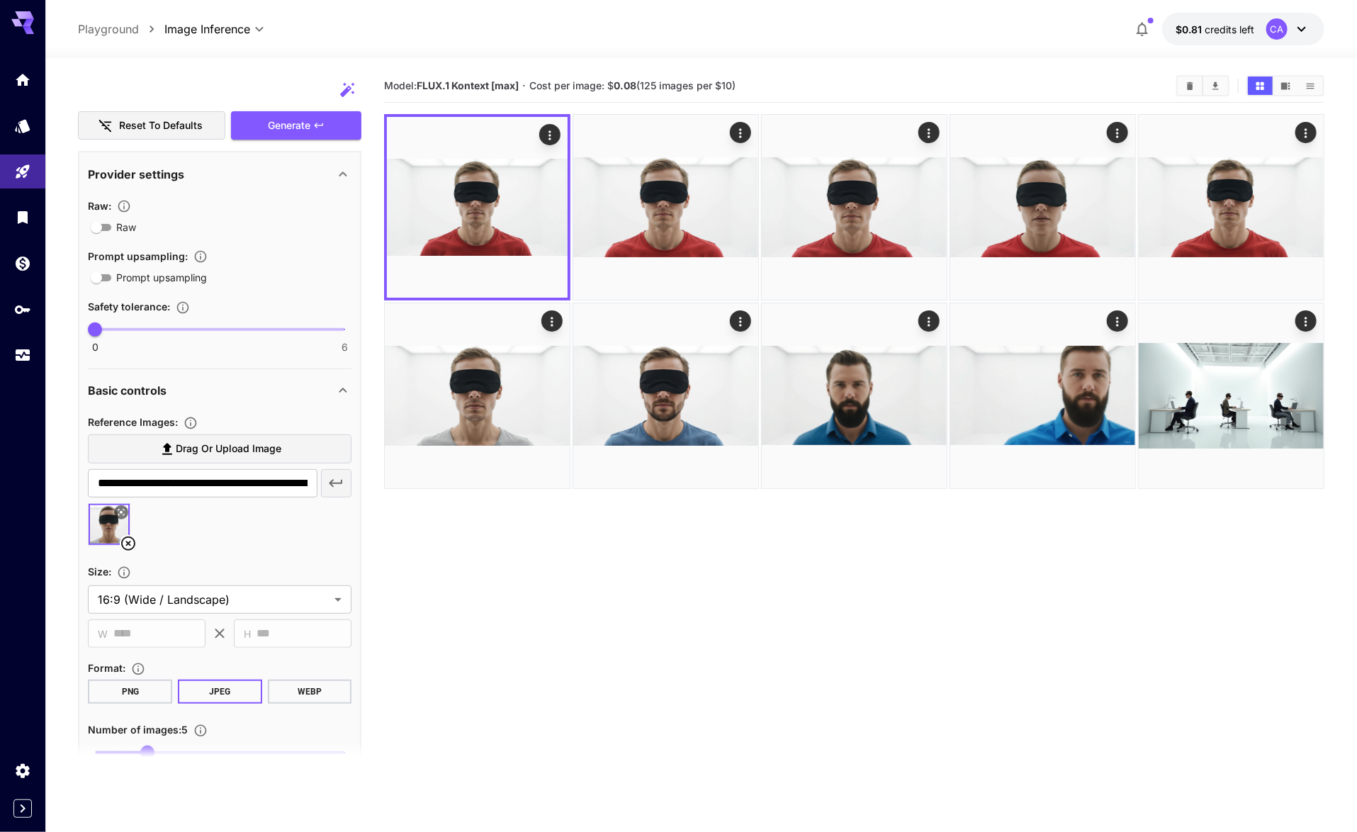
click at [125, 543] on icon at bounding box center [128, 543] width 17 height 17
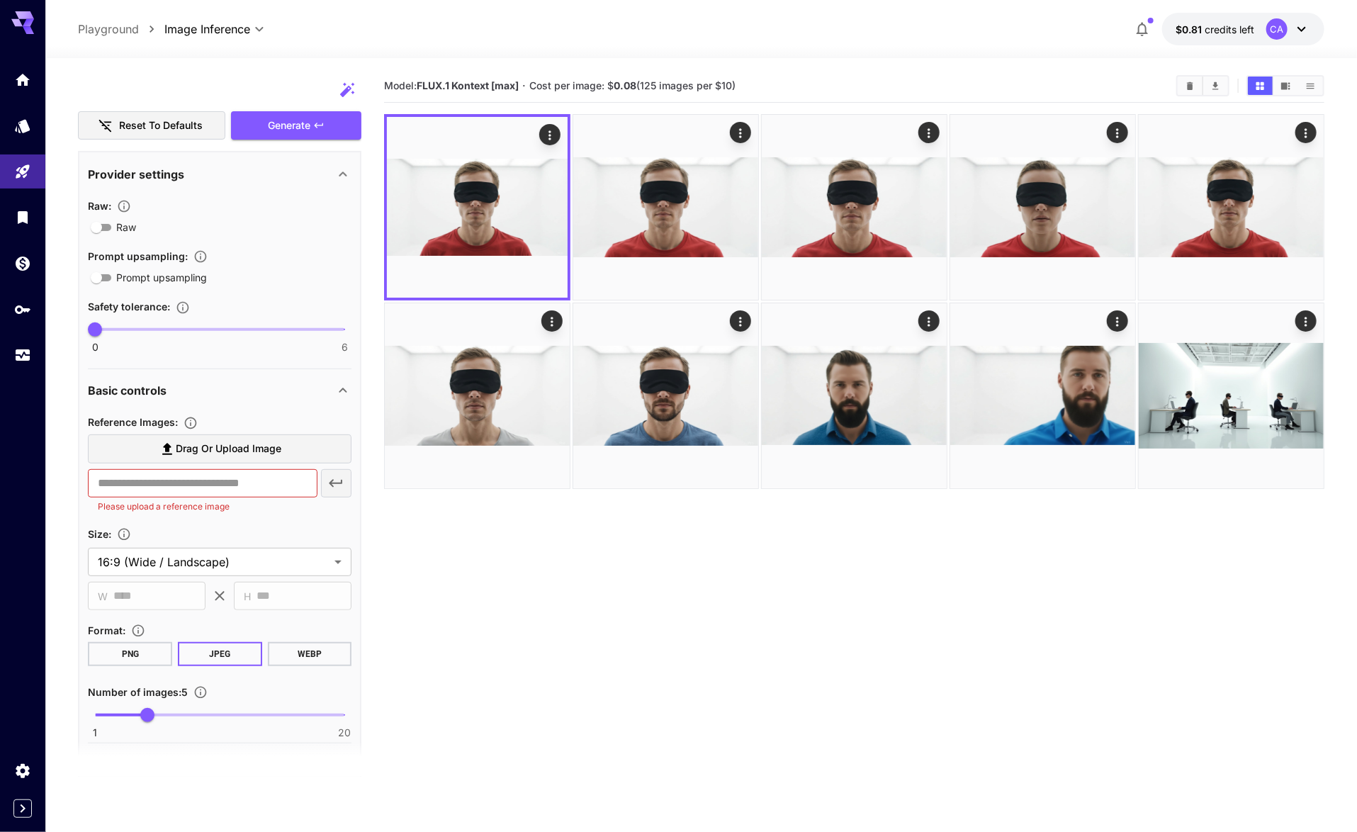
click at [1190, 99] on div "Model: FLUX.1 Kontext [max] · Cost per image: $ 0.08 (125 images per $10)" at bounding box center [854, 85] width 940 height 33
click at [1191, 89] on icon "Clear Images" at bounding box center [1190, 86] width 6 height 8
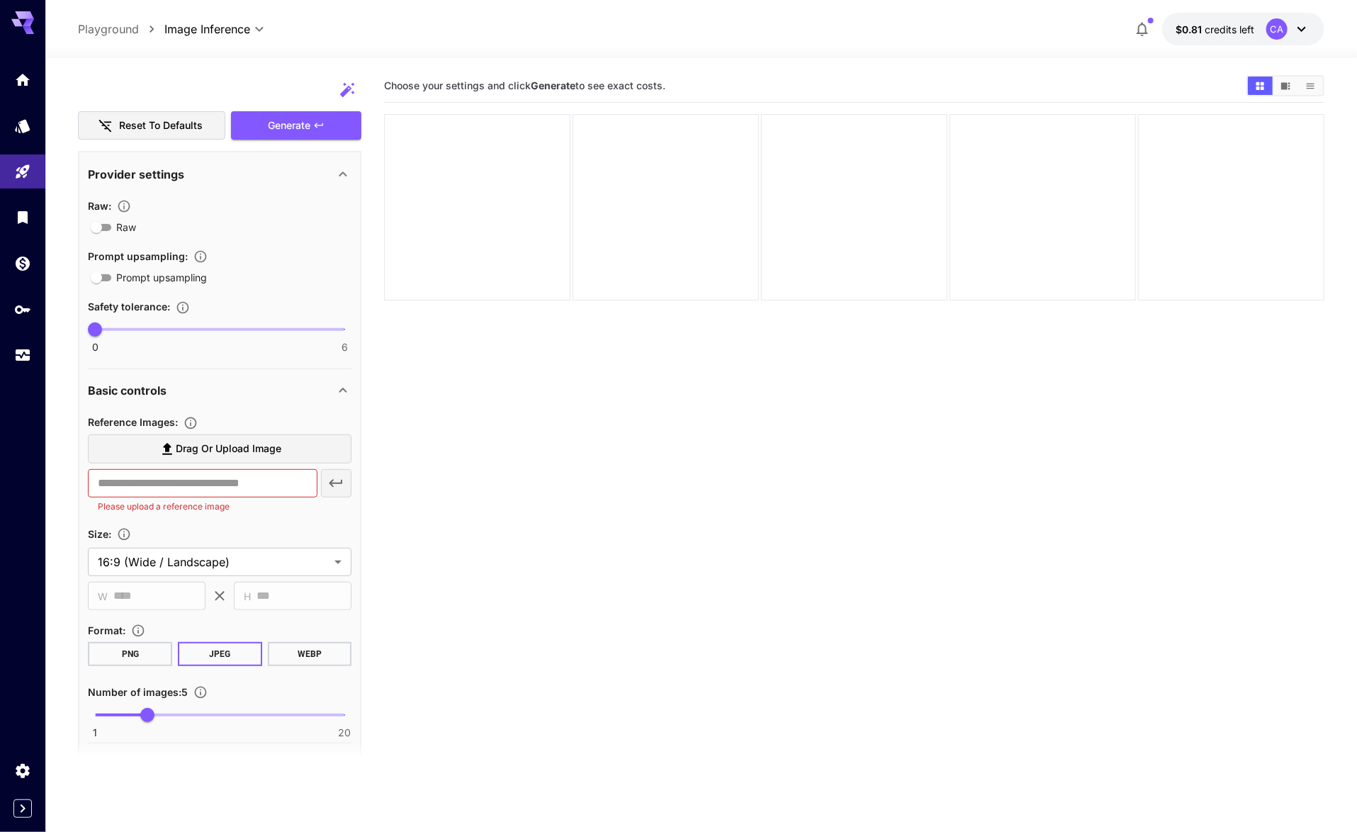
type input "*"
click at [100, 715] on span "1 20 1" at bounding box center [220, 715] width 250 height 21
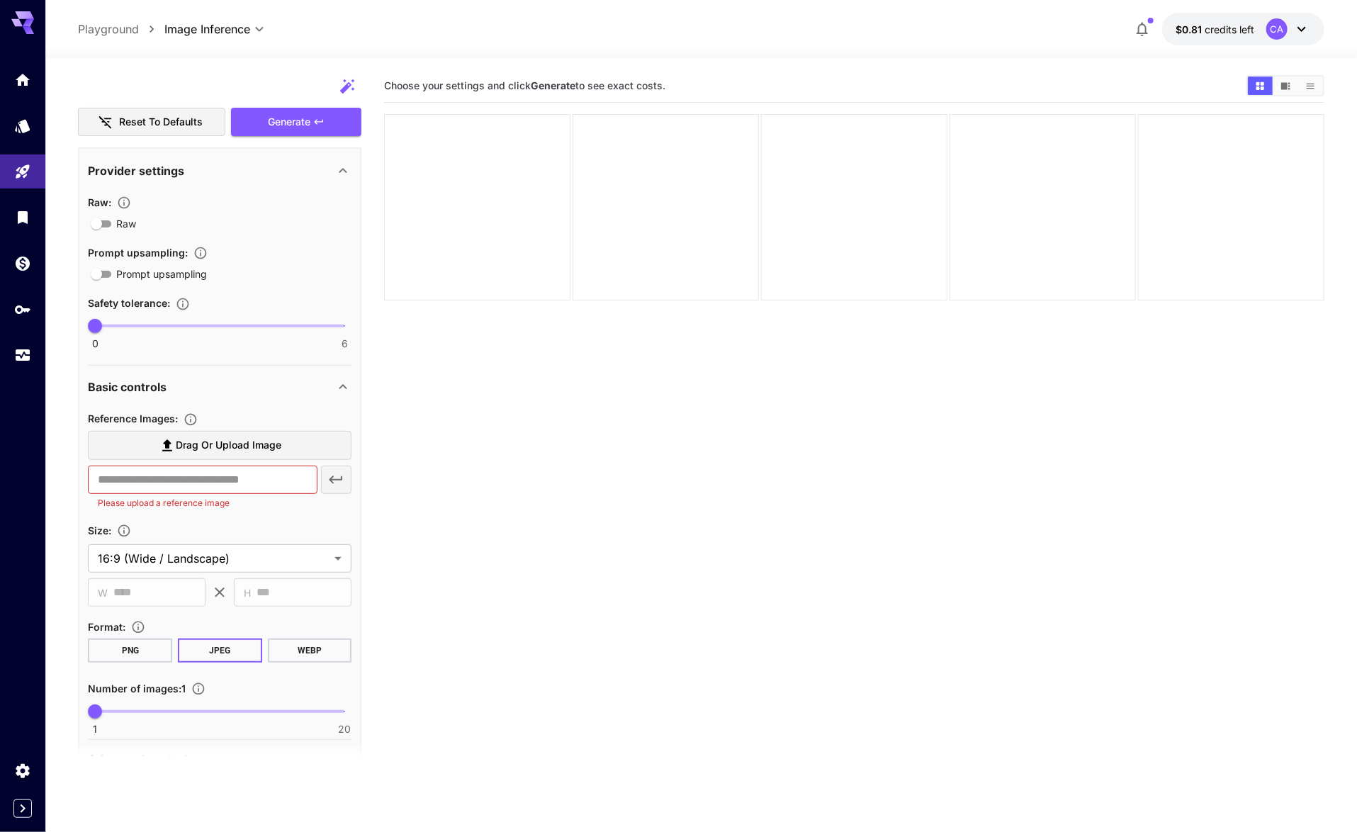
scroll to position [193, 0]
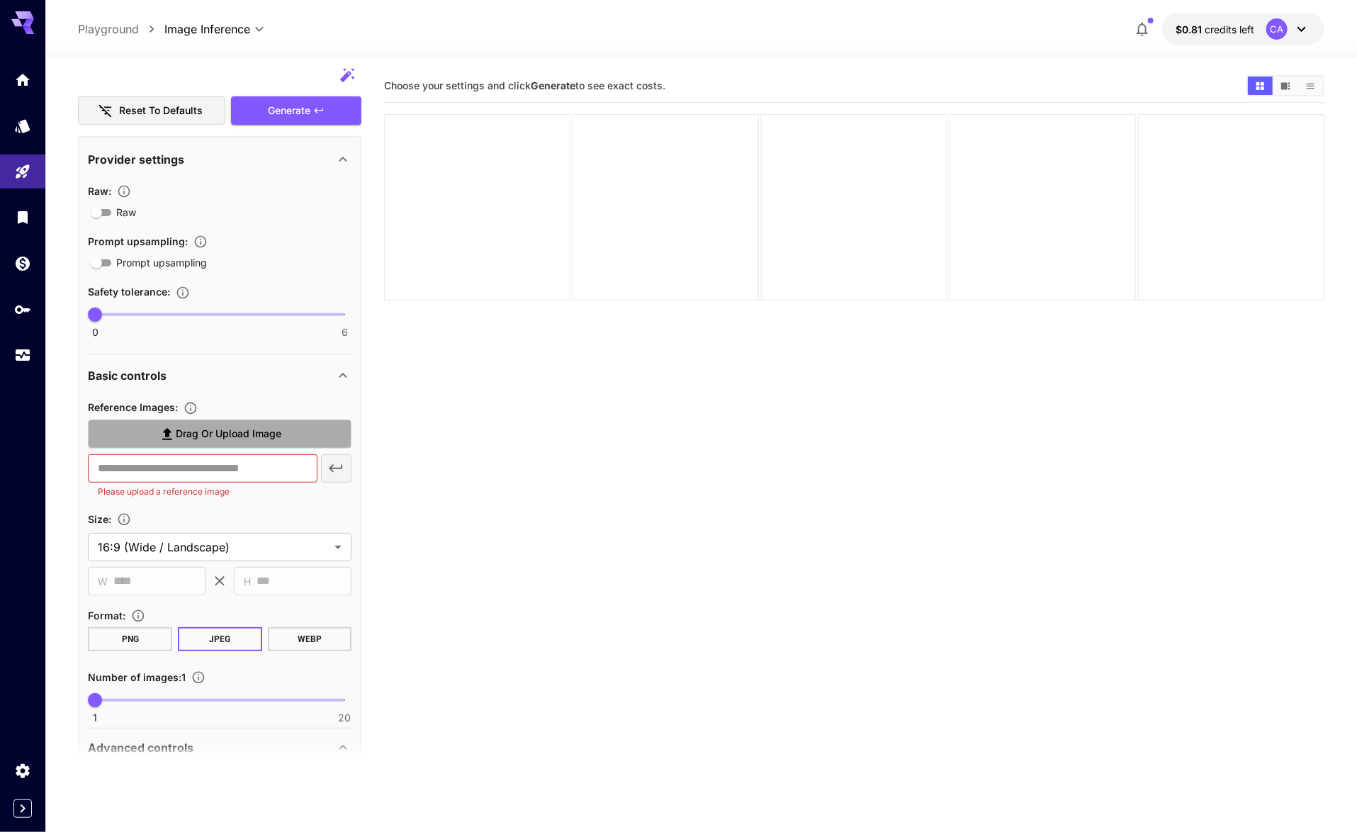
click at [202, 433] on span "Drag or upload image" at bounding box center [229, 434] width 106 height 18
click at [0, 0] on input "Drag or upload image" at bounding box center [0, 0] width 0 height 0
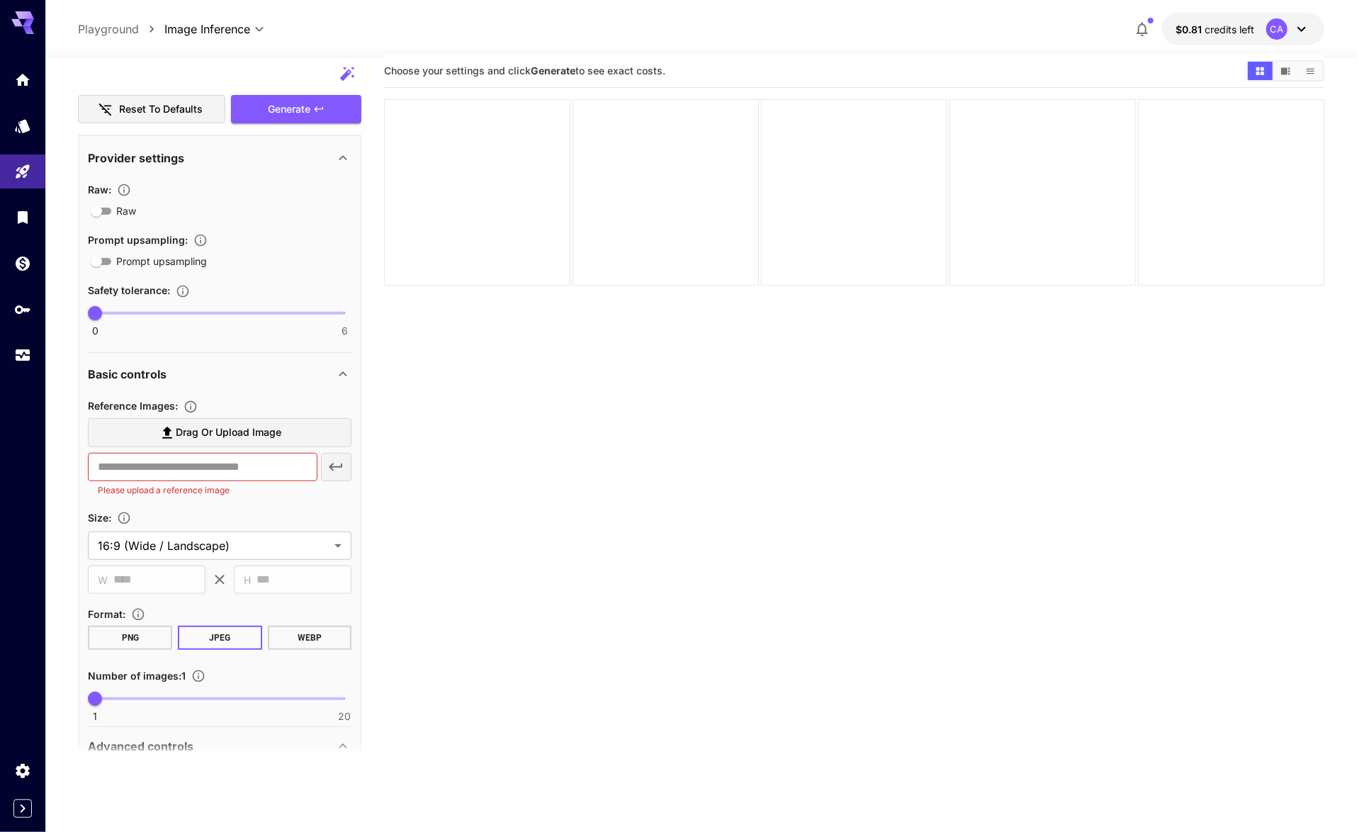
scroll to position [0, 0]
click at [25, 322] on link at bounding box center [22, 309] width 45 height 35
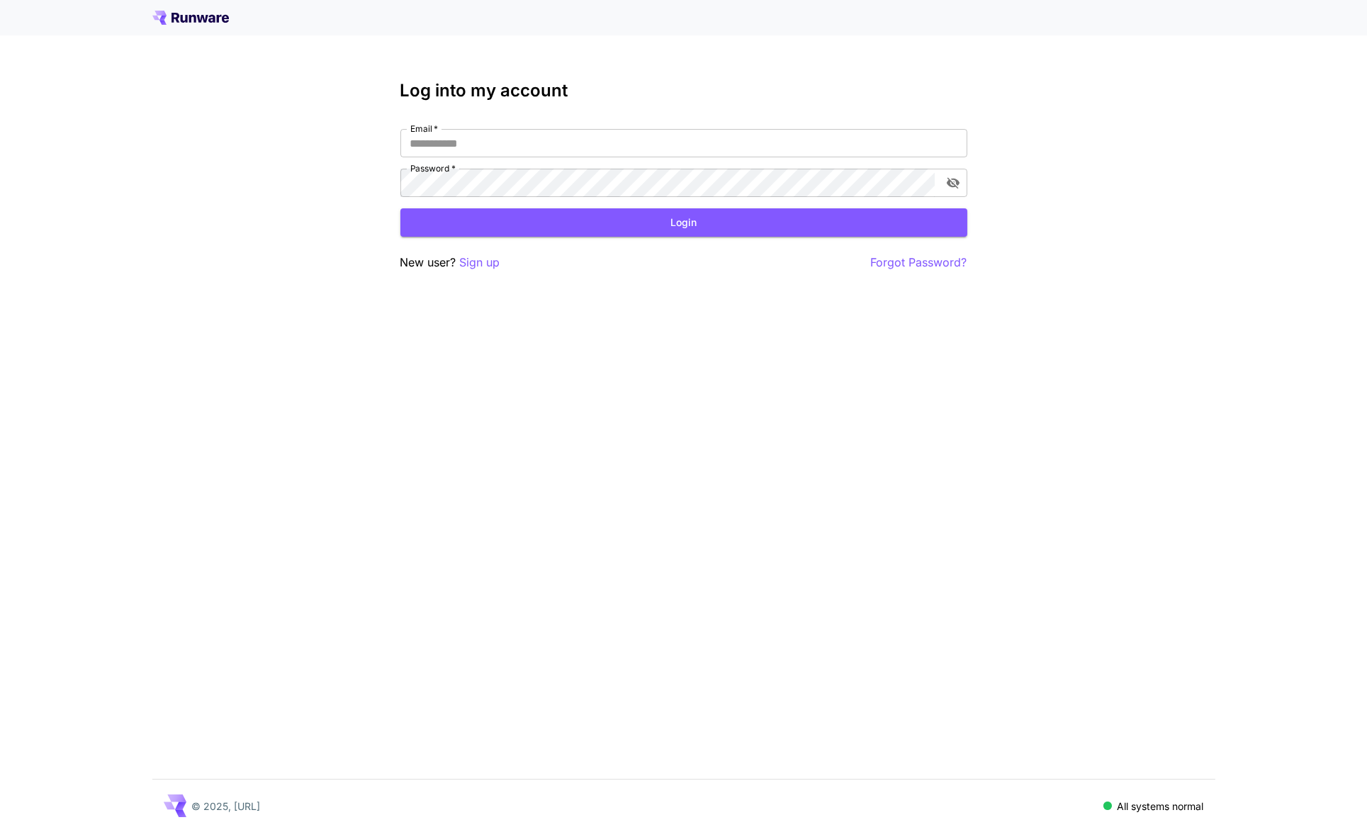
type input "**********"
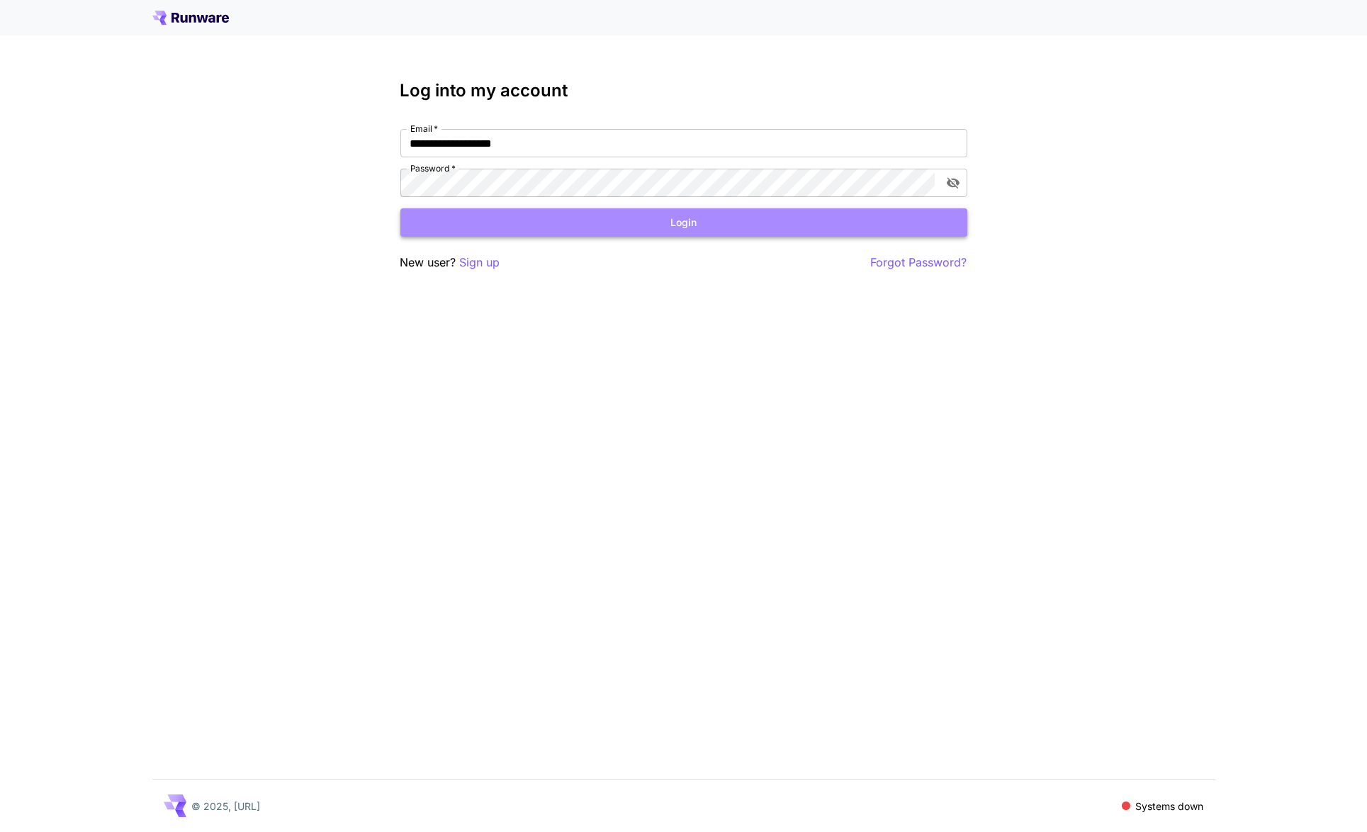
click at [722, 217] on button "Login" at bounding box center [684, 222] width 567 height 29
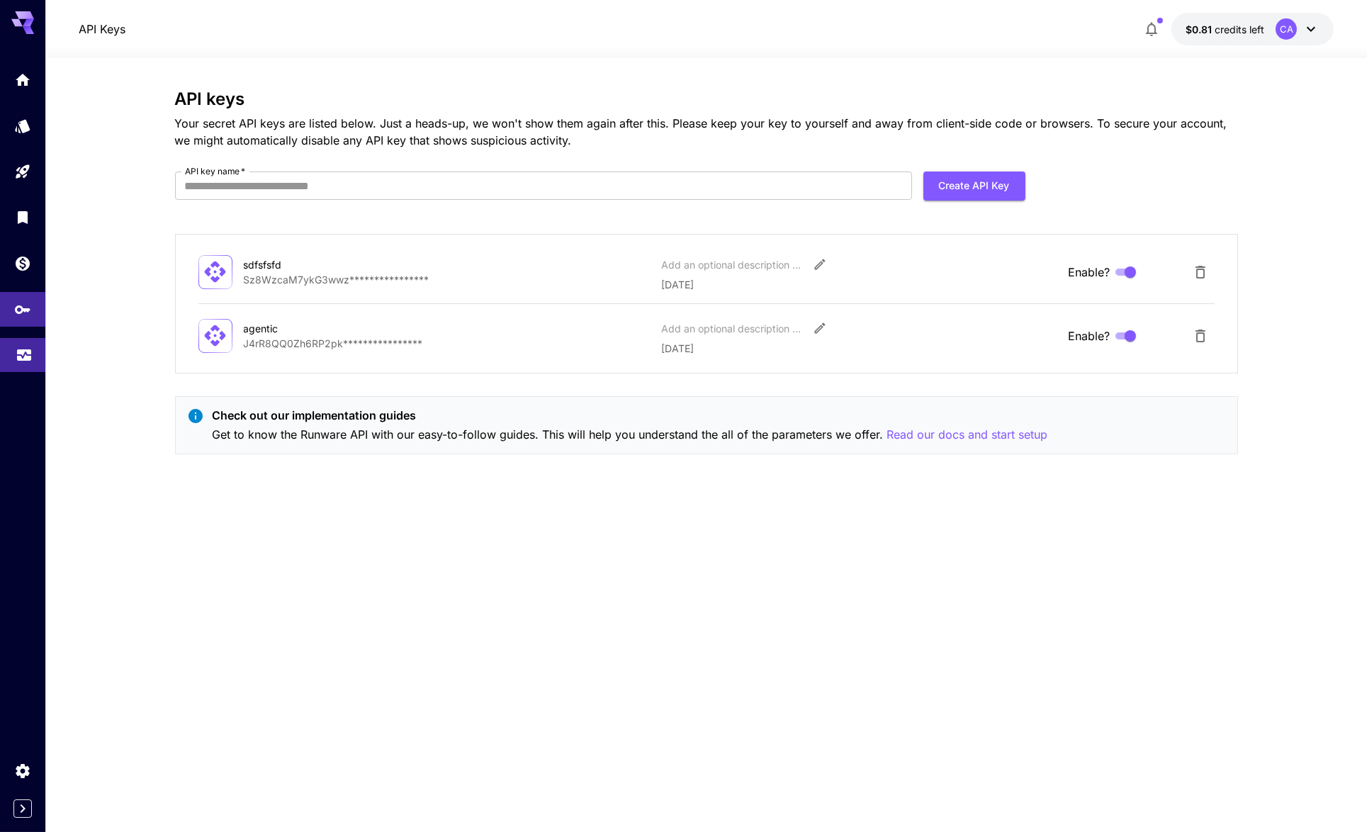
click at [13, 353] on link at bounding box center [22, 355] width 45 height 35
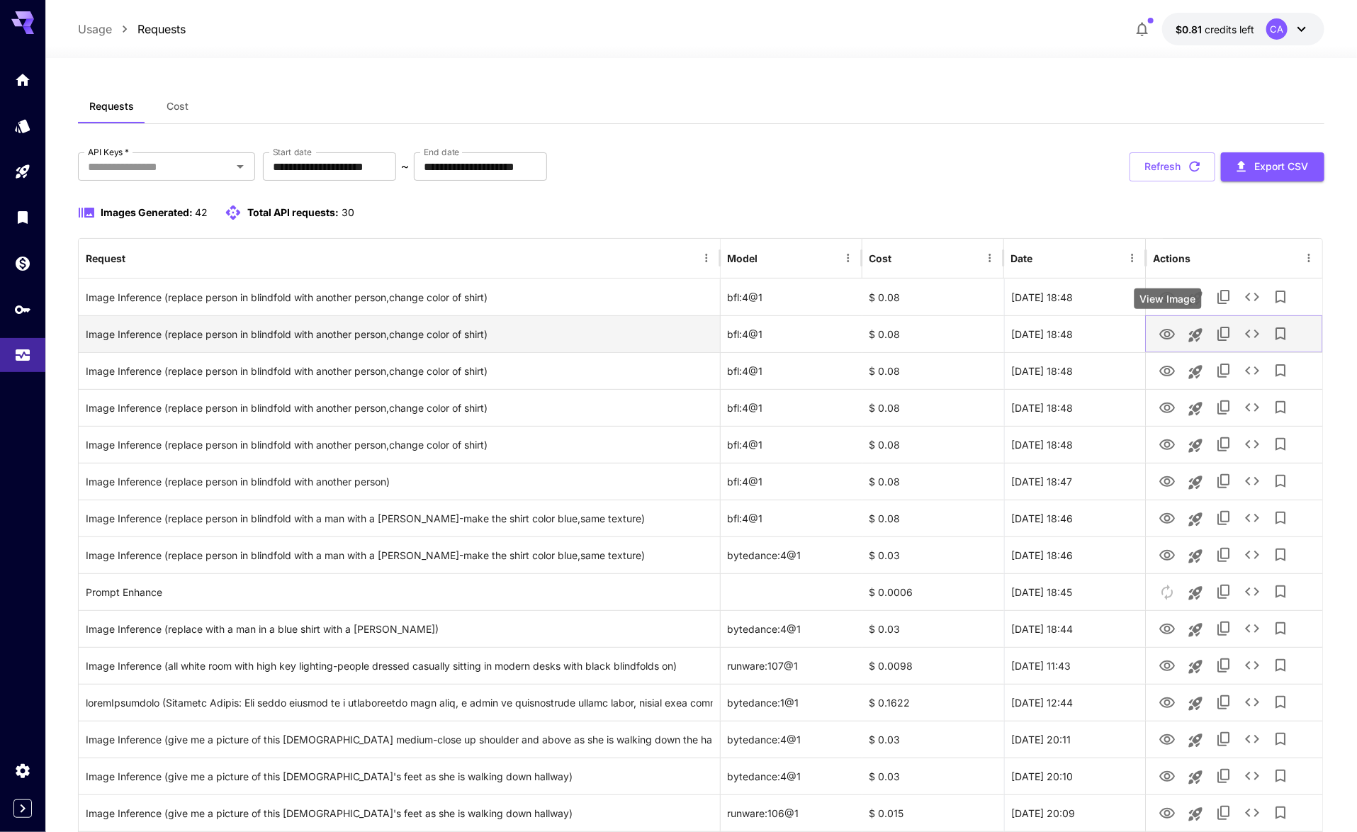
click at [1165, 329] on icon "View Image" at bounding box center [1168, 334] width 16 height 11
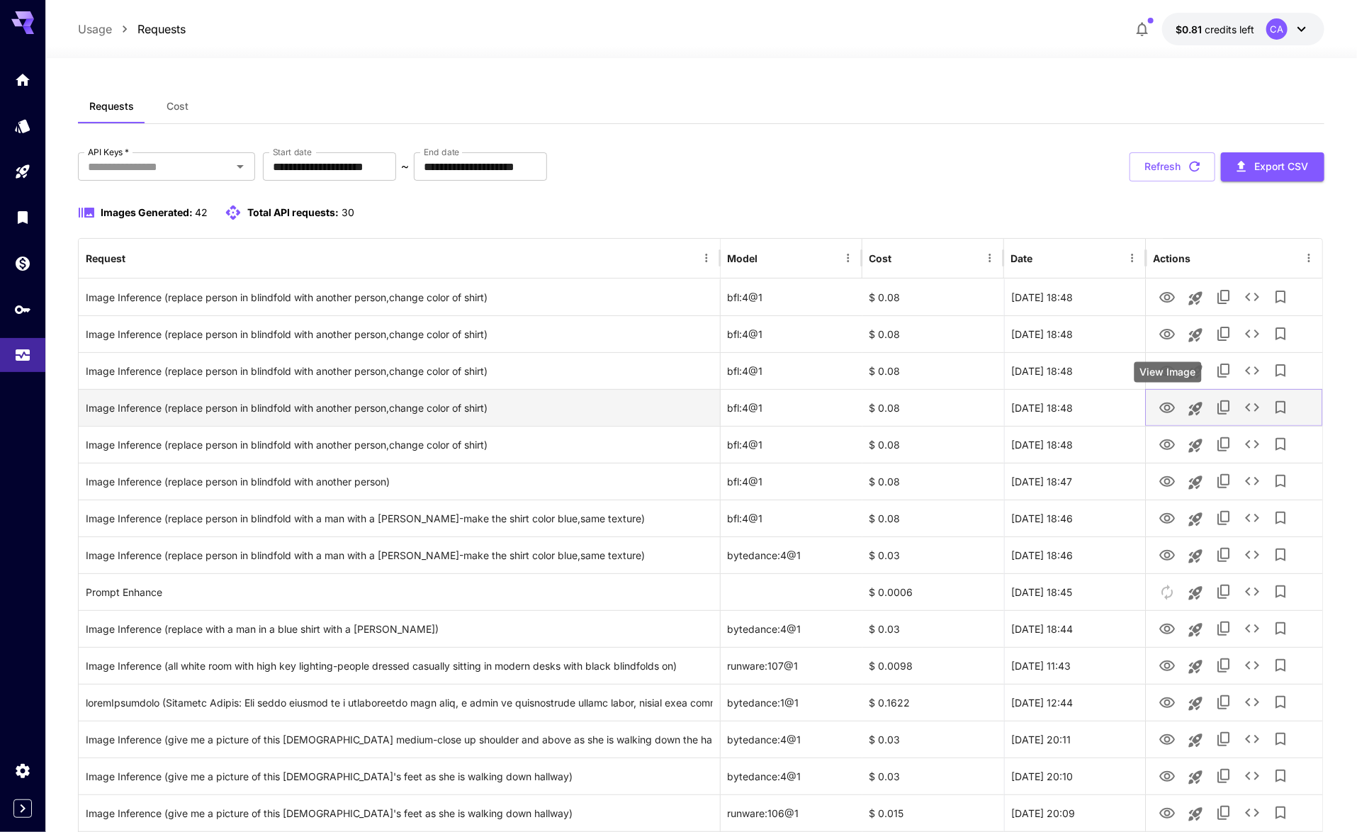
click at [1174, 404] on icon "View Image" at bounding box center [1167, 408] width 17 height 17
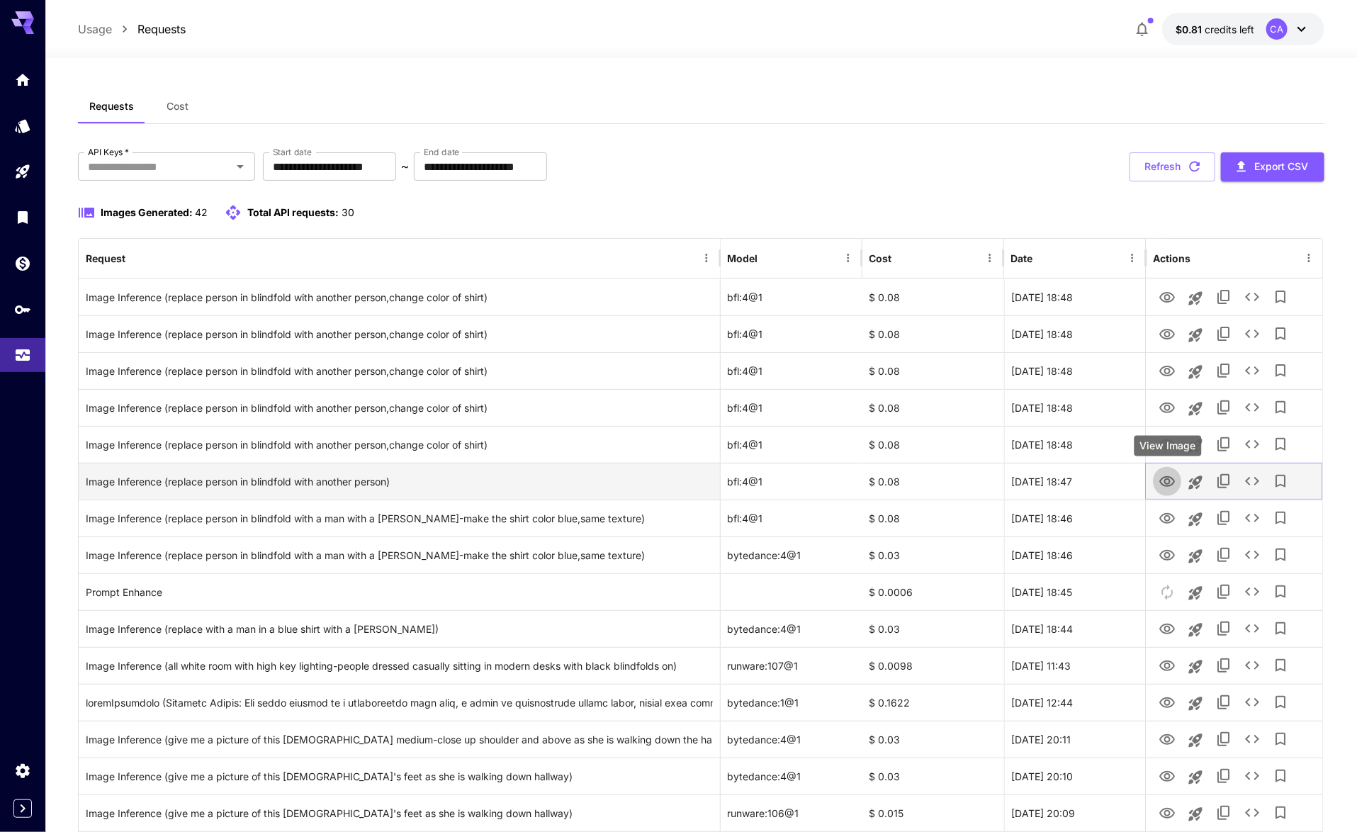
click at [1167, 482] on icon "View Image" at bounding box center [1167, 482] width 17 height 17
